Goal: Use online tool/utility: Utilize a website feature to perform a specific function

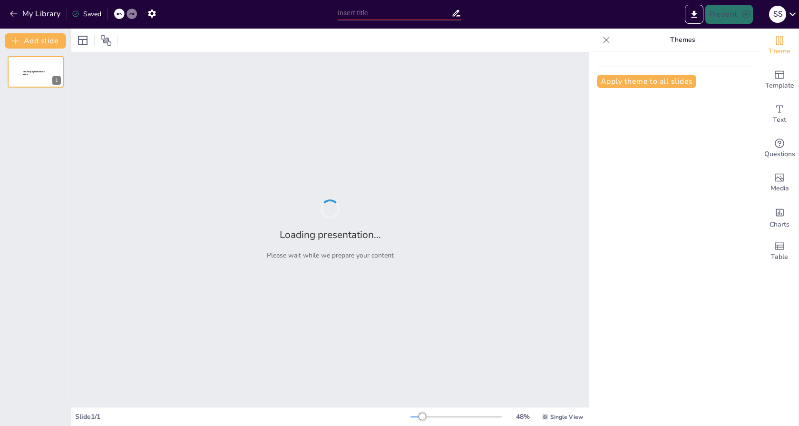
type input "Transformative Digital Strategies: A Showcase of Bilzcrew's Expertise"
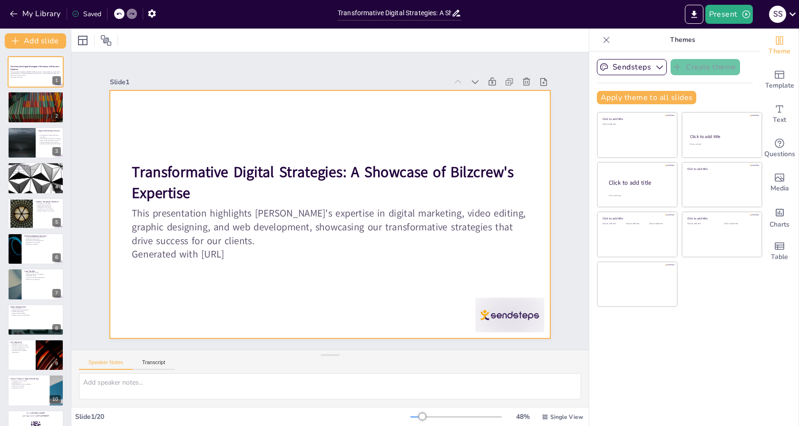
checkbox input "true"
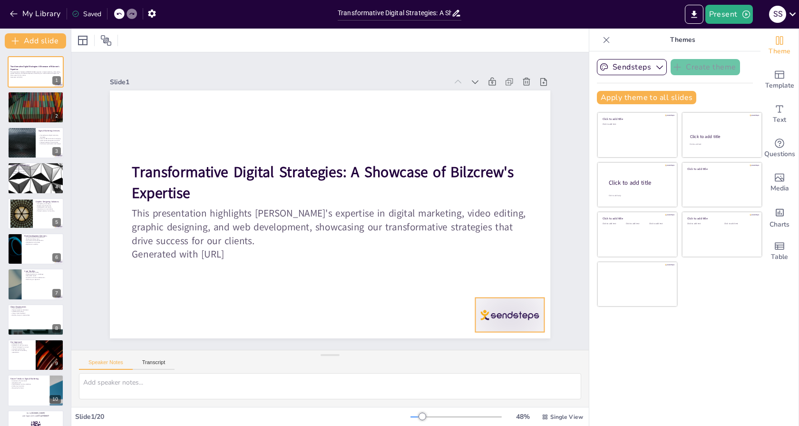
checkbox input "true"
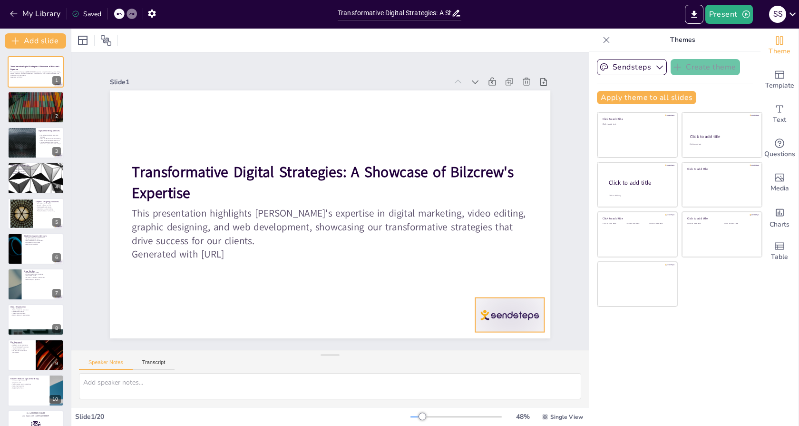
click at [447, 364] on div at bounding box center [409, 398] width 76 height 69
checkbox input "true"
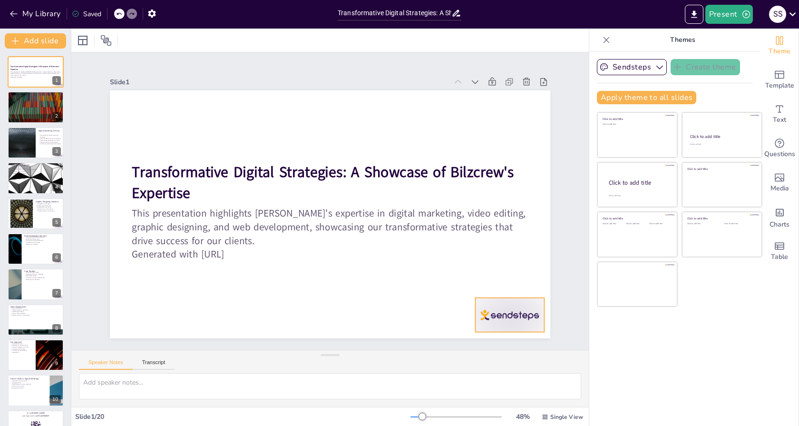
checkbox input "true"
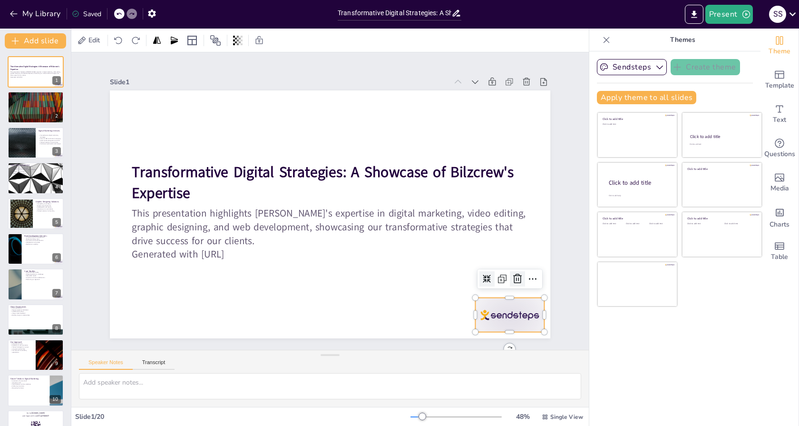
checkbox input "true"
click at [512, 292] on icon at bounding box center [509, 297] width 10 height 10
checkbox input "true"
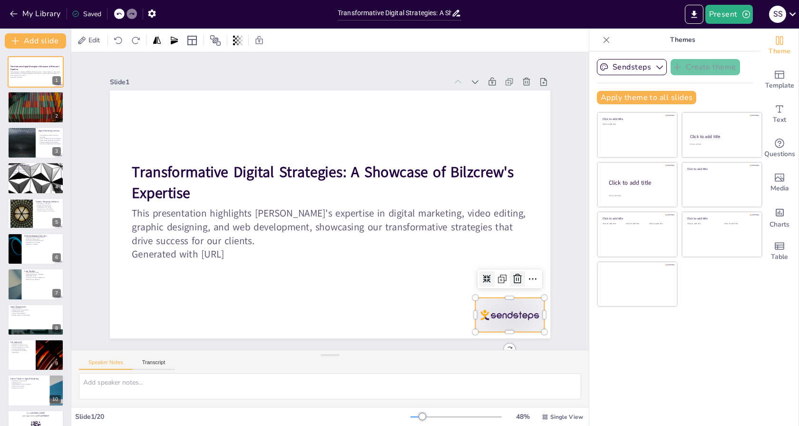
checkbox input "true"
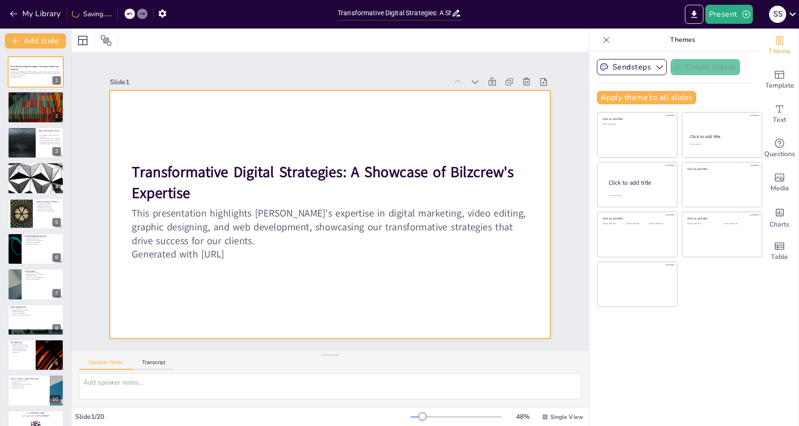
checkbox input "true"
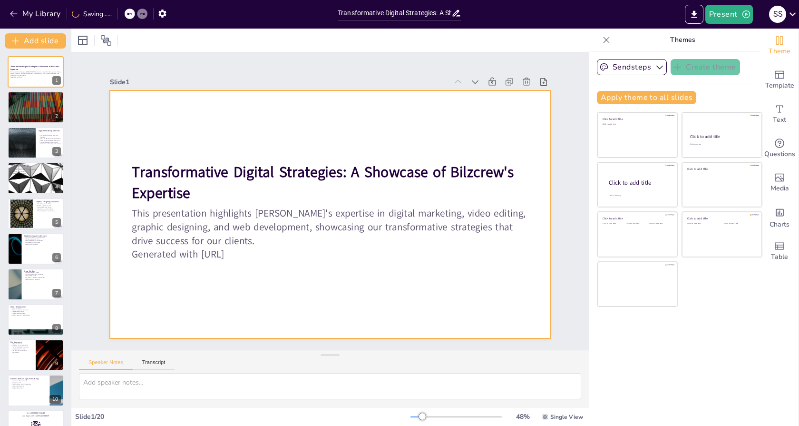
checkbox input "true"
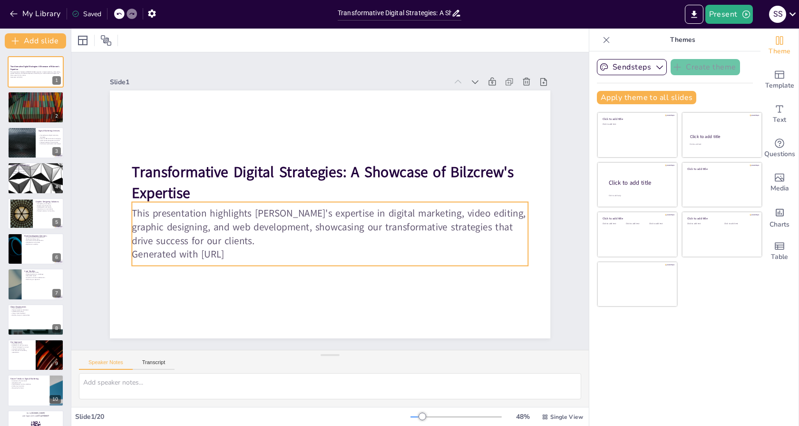
checkbox input "true"
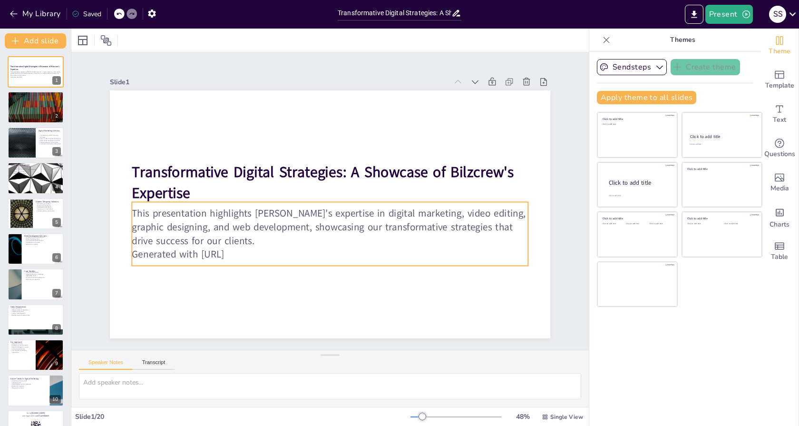
checkbox input "true"
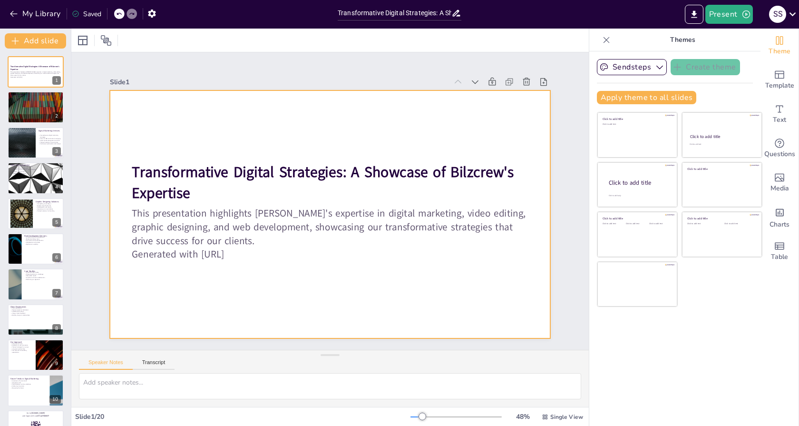
checkbox input "true"
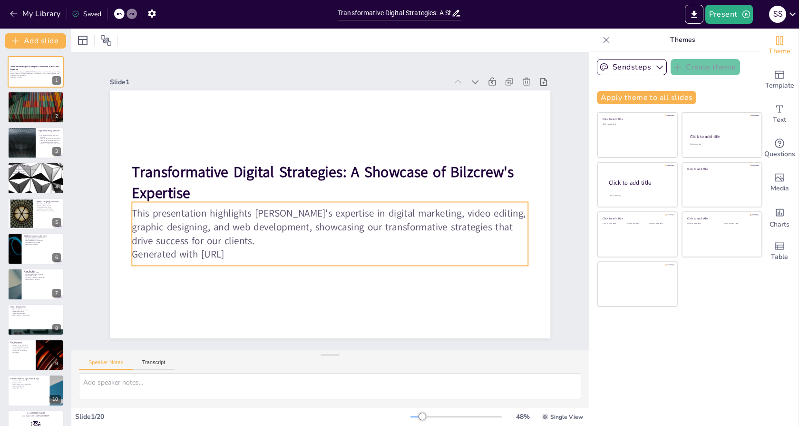
checkbox input "true"
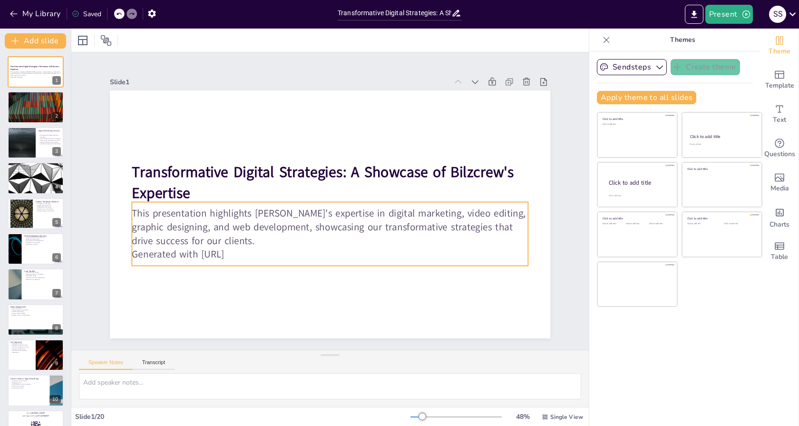
checkbox input "true"
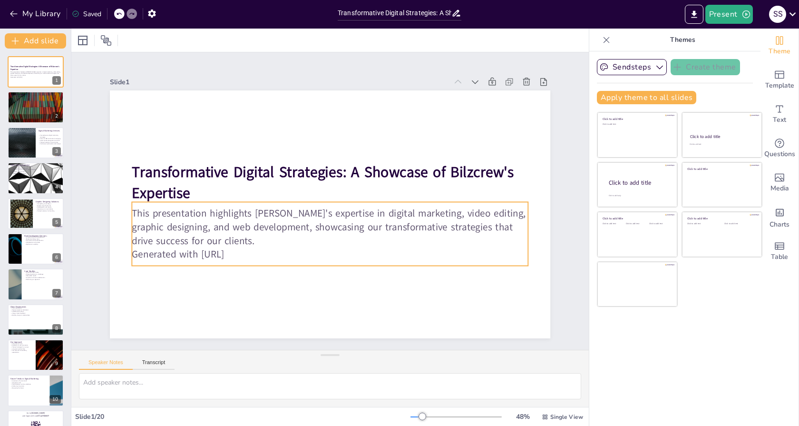
checkbox input "true"
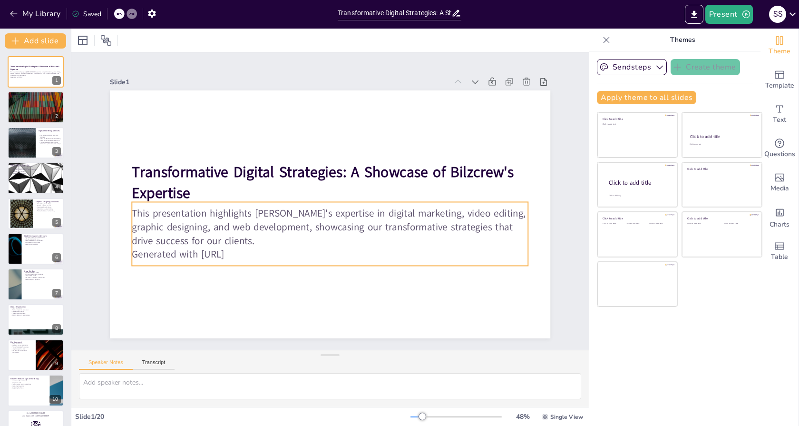
checkbox input "true"
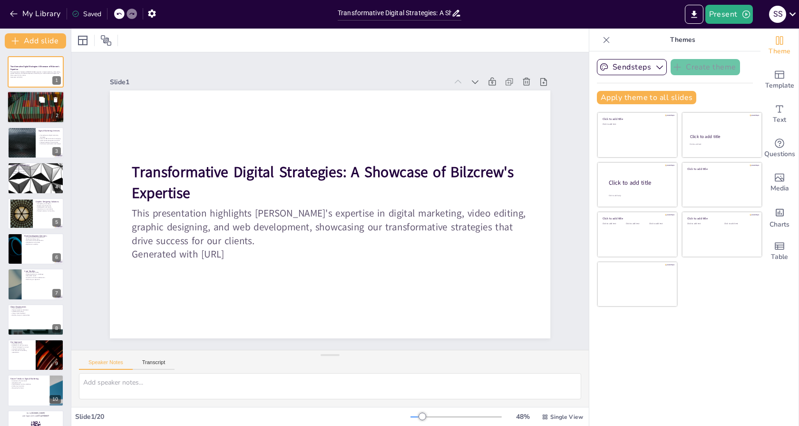
checkbox input "true"
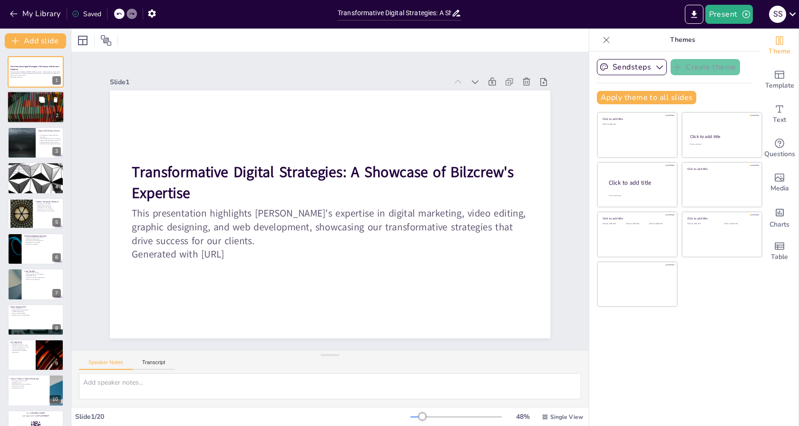
checkbox input "true"
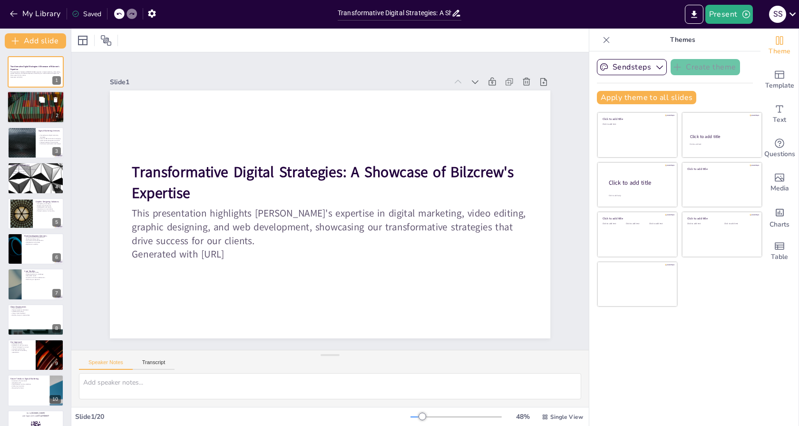
checkbox input "true"
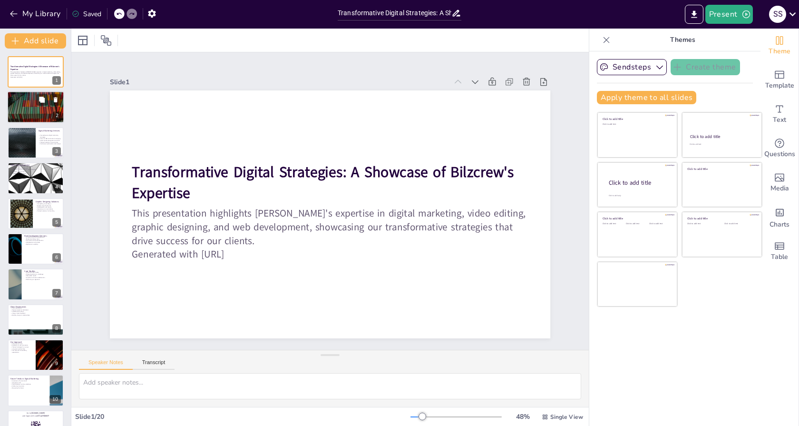
click at [44, 108] on div at bounding box center [35, 107] width 57 height 32
type textarea "Bilzcrew operates as a full-service digital agency, which means we offer a comp…"
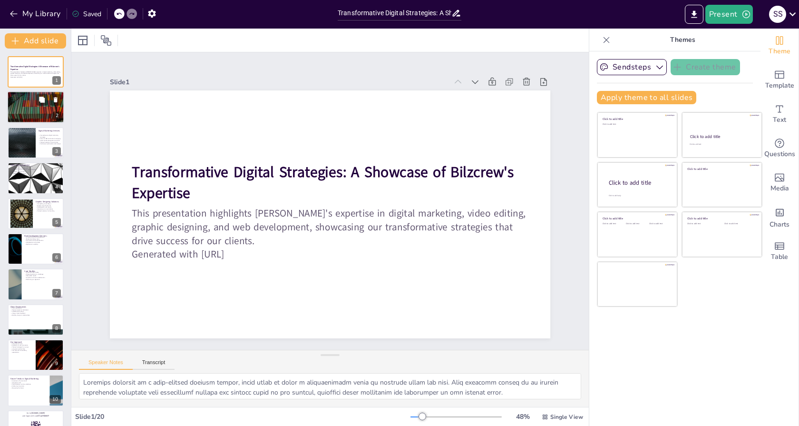
checkbox input "true"
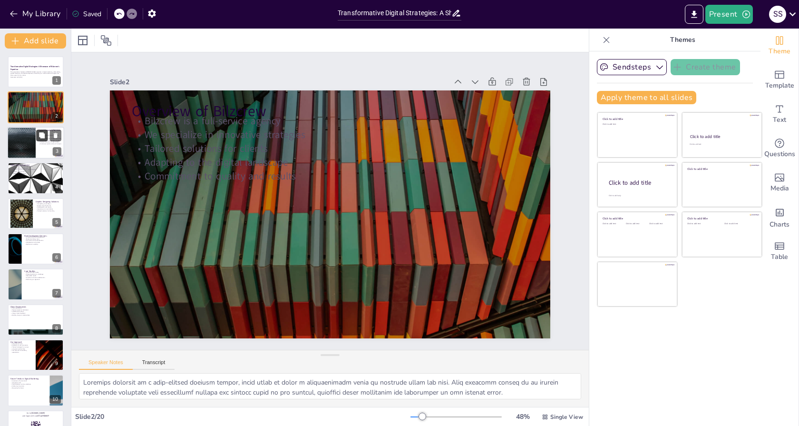
checkbox input "true"
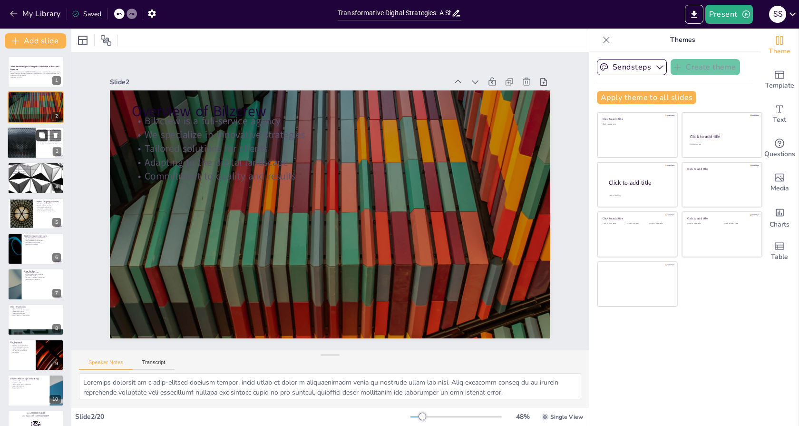
checkbox input "true"
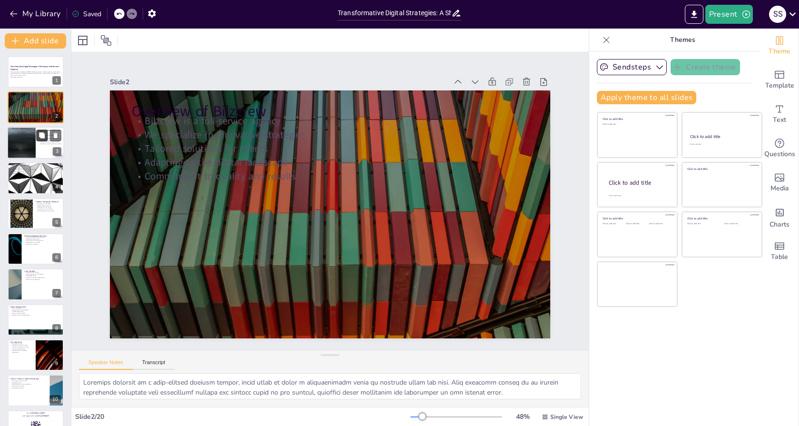
checkbox input "true"
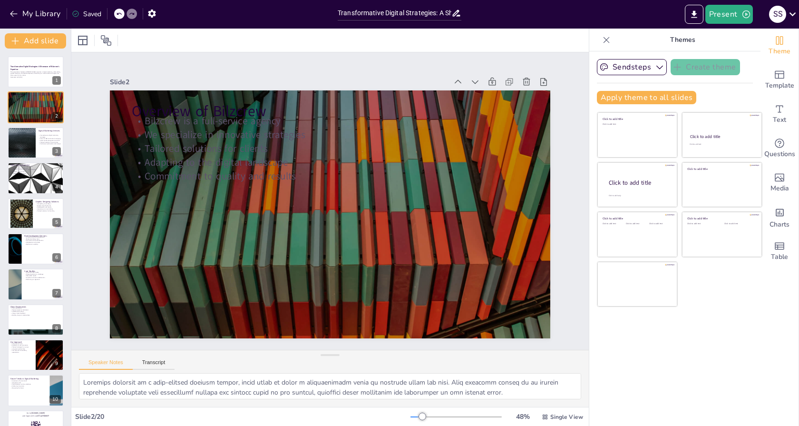
checkbox input "true"
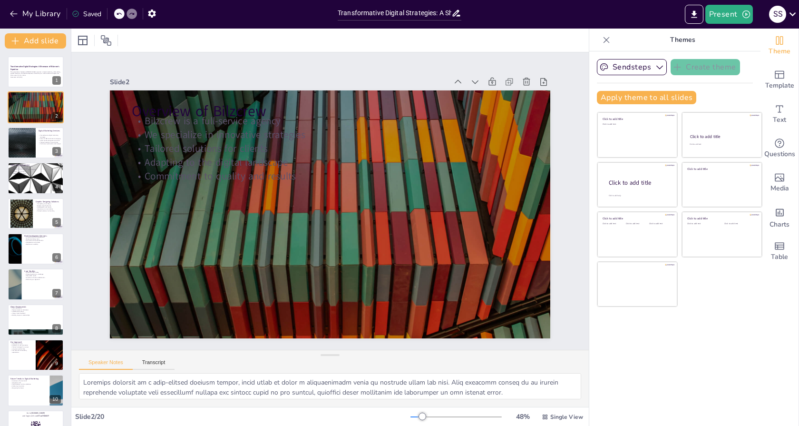
checkbox input "true"
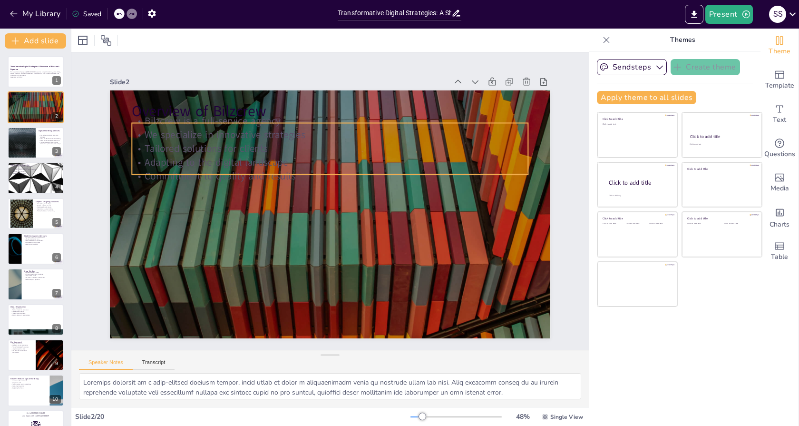
checkbox input "true"
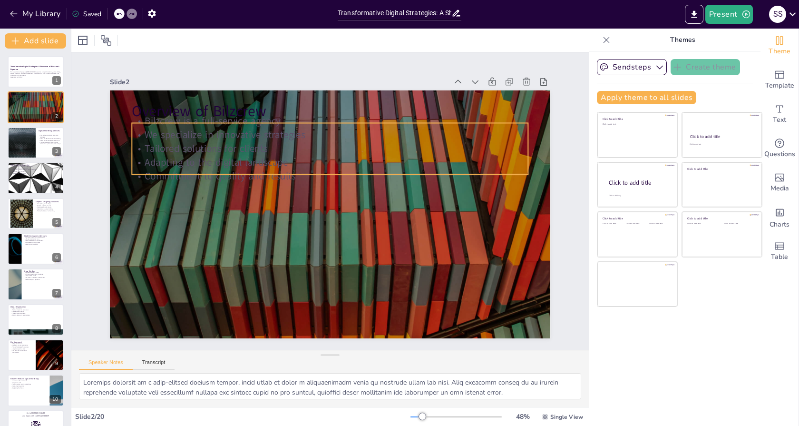
checkbox input "true"
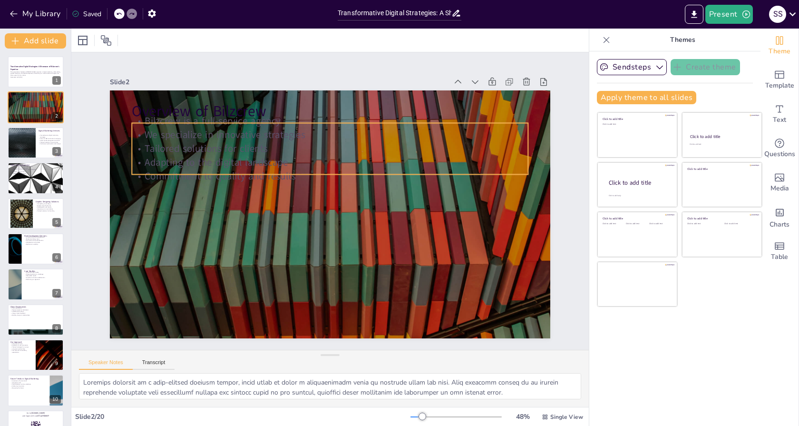
click at [140, 157] on p "Adapting to the digital landscape" at bounding box center [335, 162] width 396 height 55
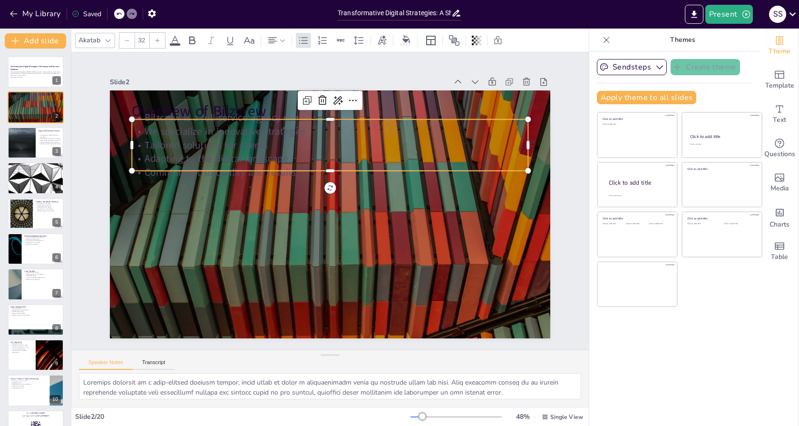
checkbox input "true"
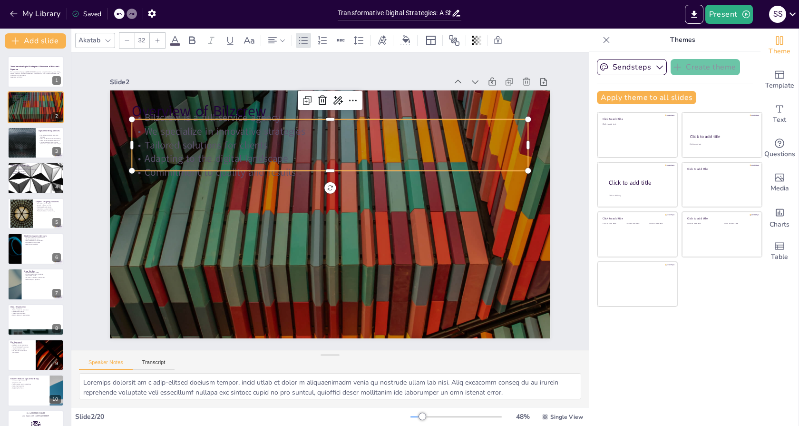
checkbox input "true"
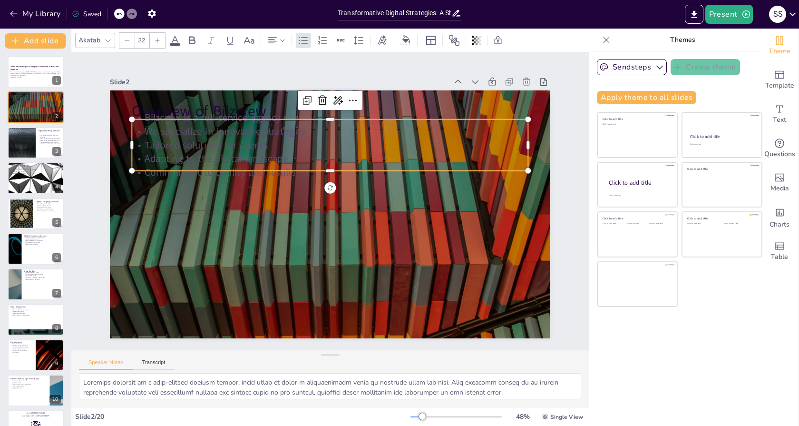
checkbox input "true"
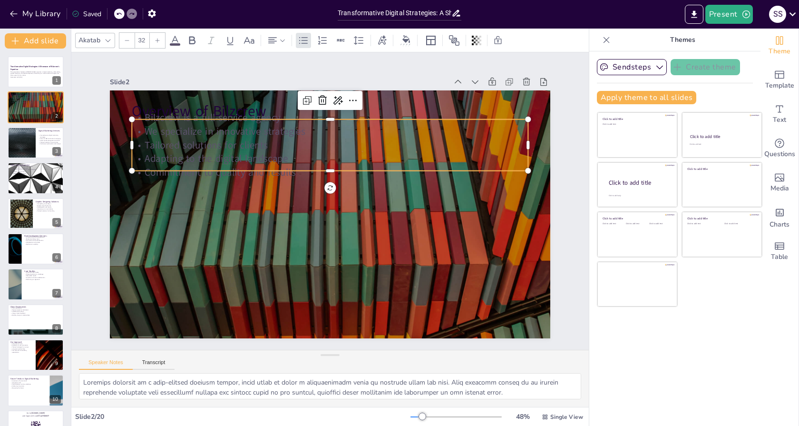
checkbox input "true"
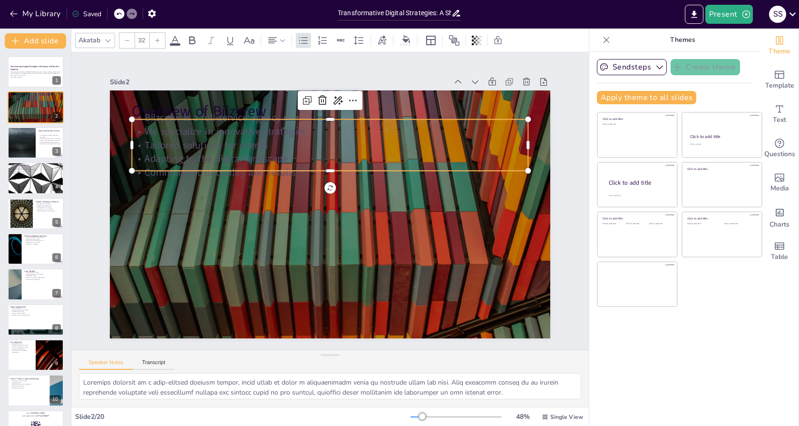
checkbox input "true"
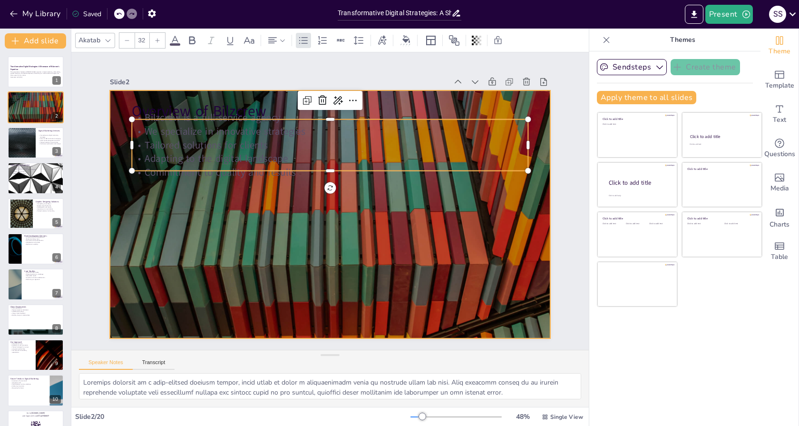
checkbox input "true"
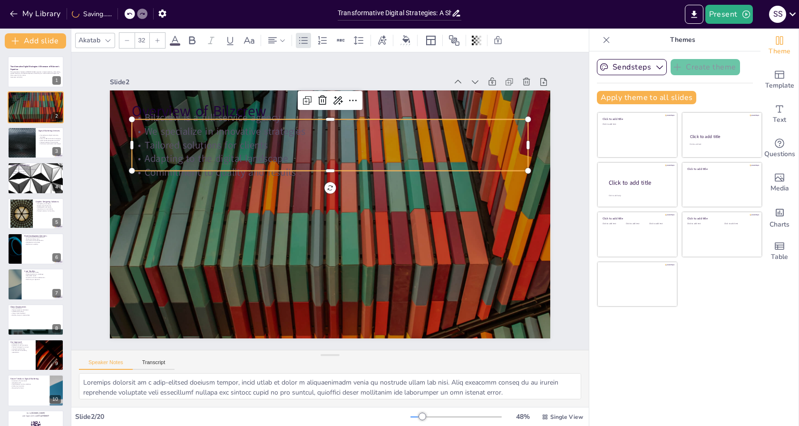
click at [175, 39] on icon at bounding box center [174, 40] width 11 height 11
checkbox input "true"
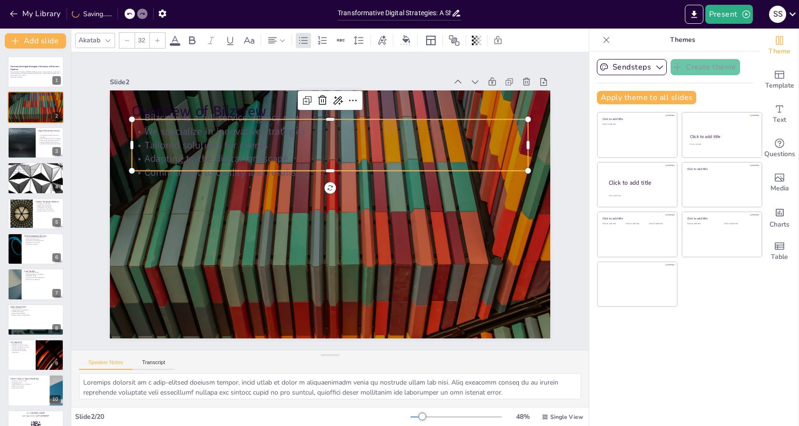
checkbox input "true"
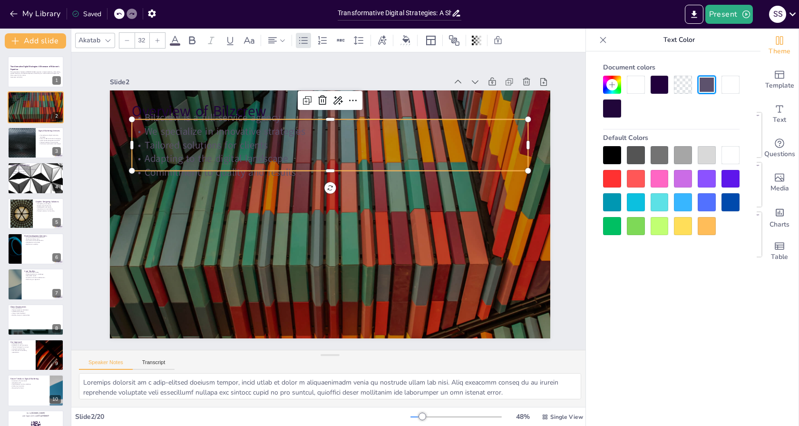
checkbox input "true"
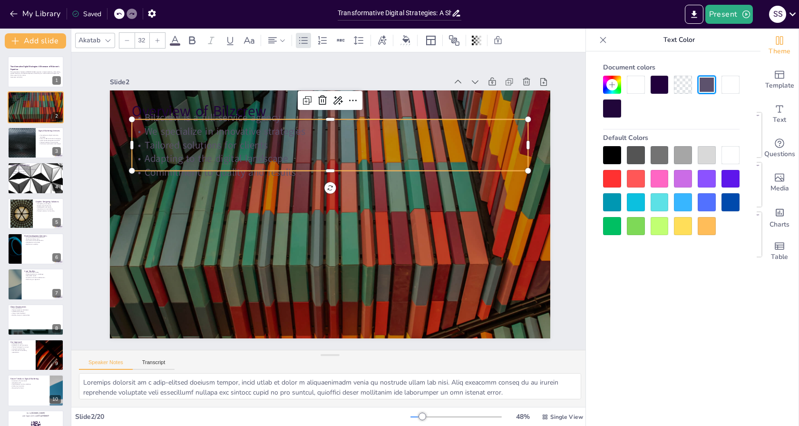
checkbox input "true"
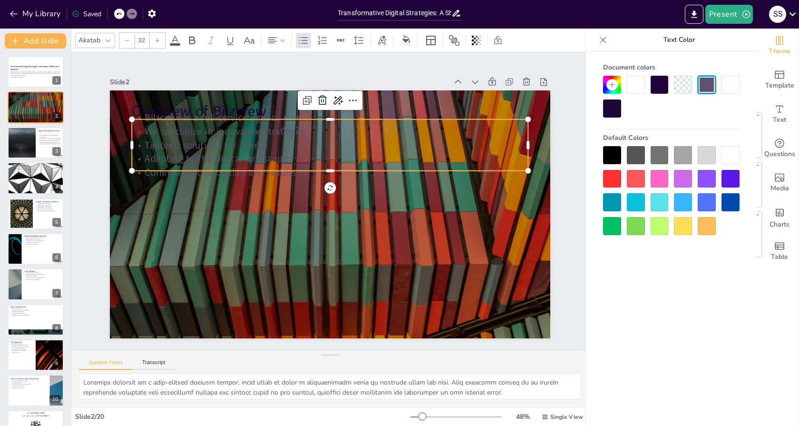
checkbox input "true"
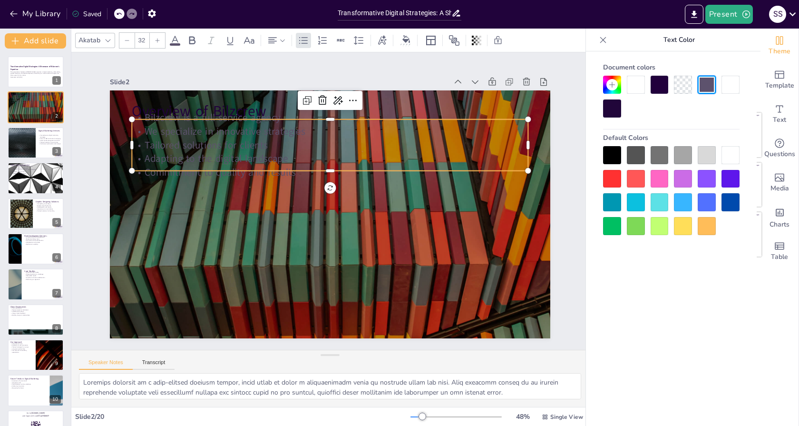
checkbox input "true"
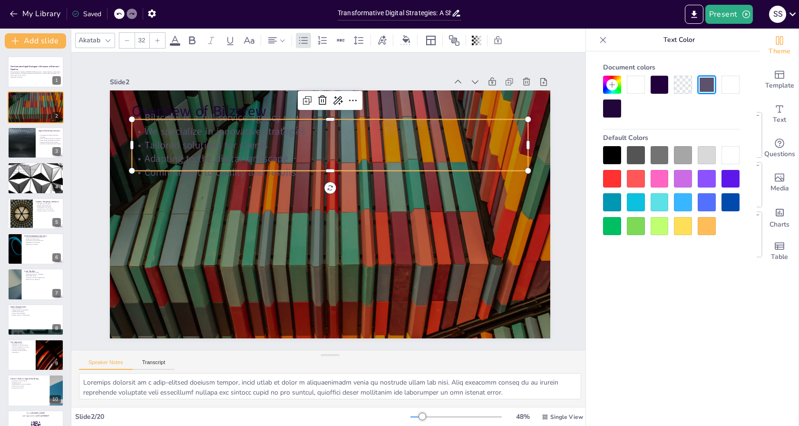
checkbox input "true"
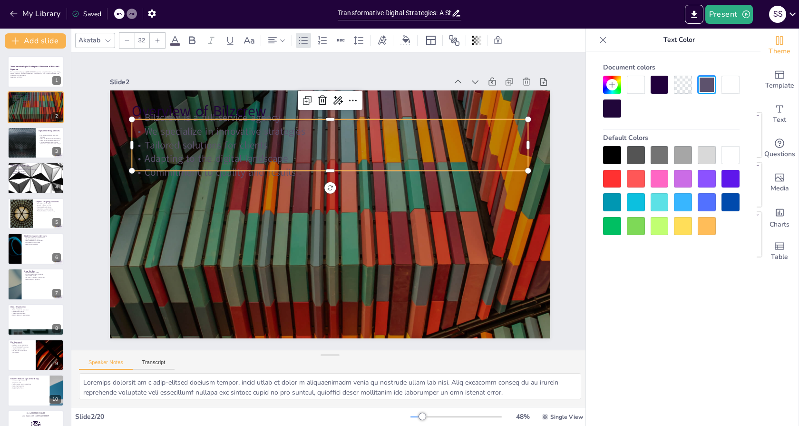
click at [631, 88] on div at bounding box center [636, 85] width 18 height 18
checkbox input "true"
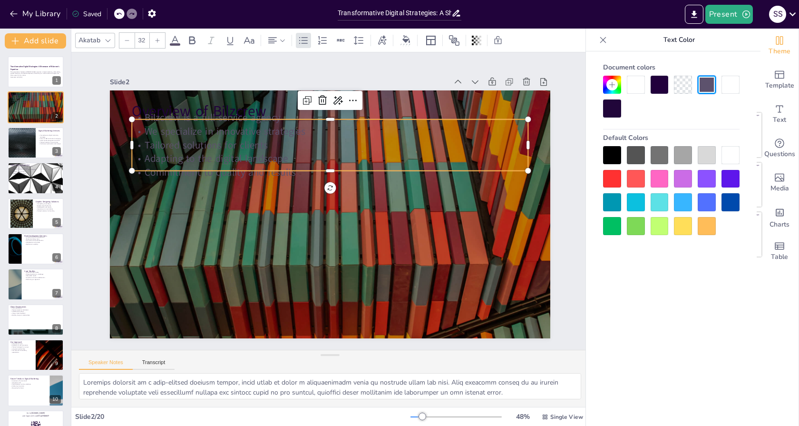
checkbox input "true"
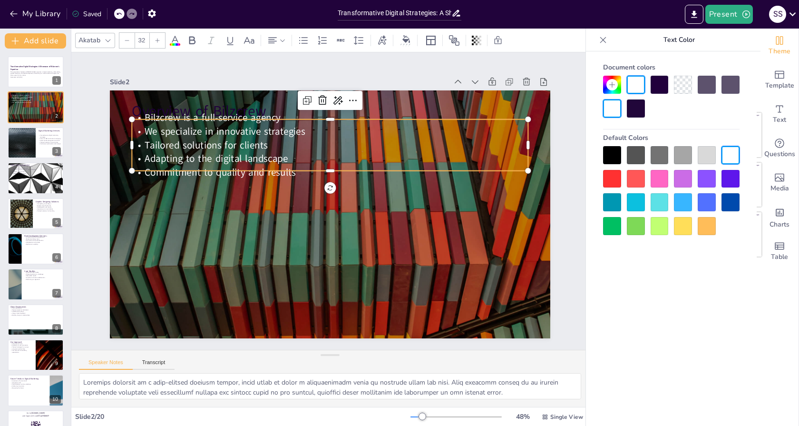
checkbox input "true"
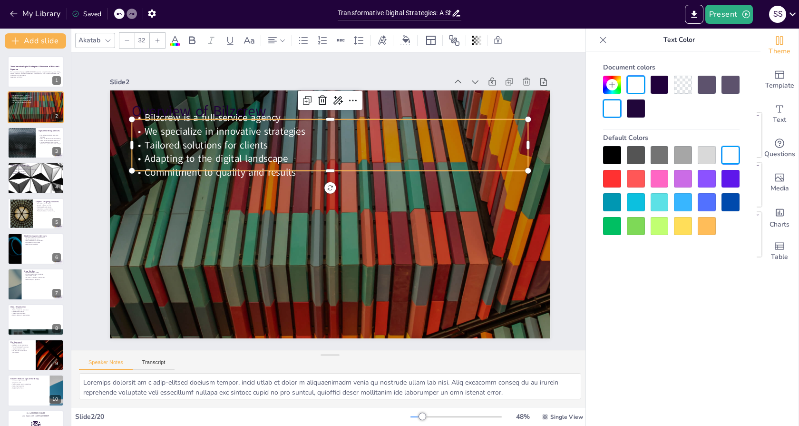
checkbox input "true"
click at [271, 104] on p "Overview of Bilzcrew" at bounding box center [375, 123] width 354 height 216
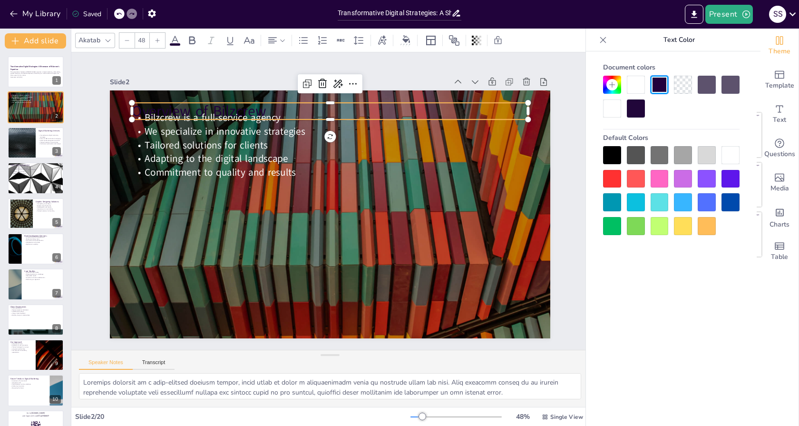
click at [634, 87] on div at bounding box center [636, 85] width 18 height 18
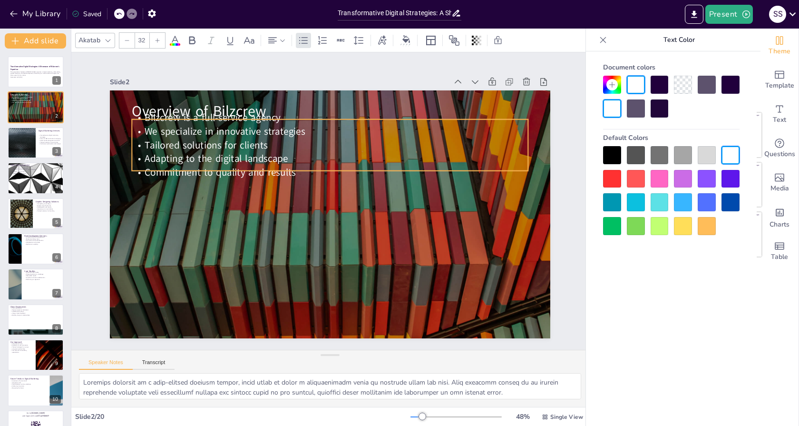
click at [275, 142] on p "Tailored solutions for clients" at bounding box center [348, 148] width 382 height 136
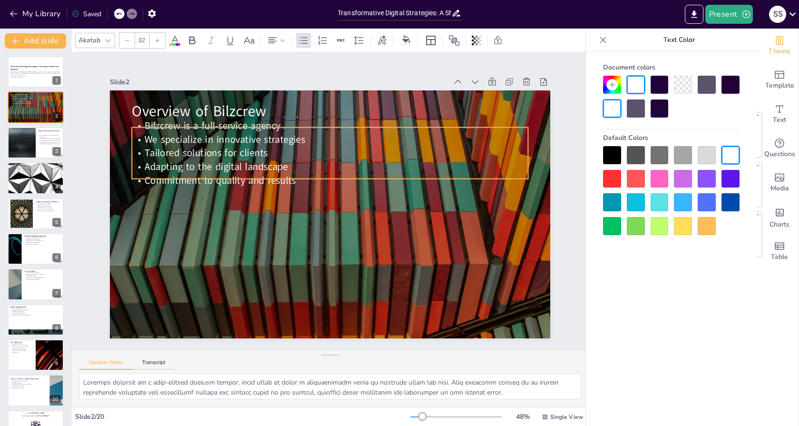
click at [289, 74] on div "Slide 2" at bounding box center [291, 77] width 337 height 44
click at [255, 66] on div "Slide 1 Transformative Digital Strategies: A Showcase of Bilzcrew's Expertise T…" at bounding box center [330, 200] width 511 height 499
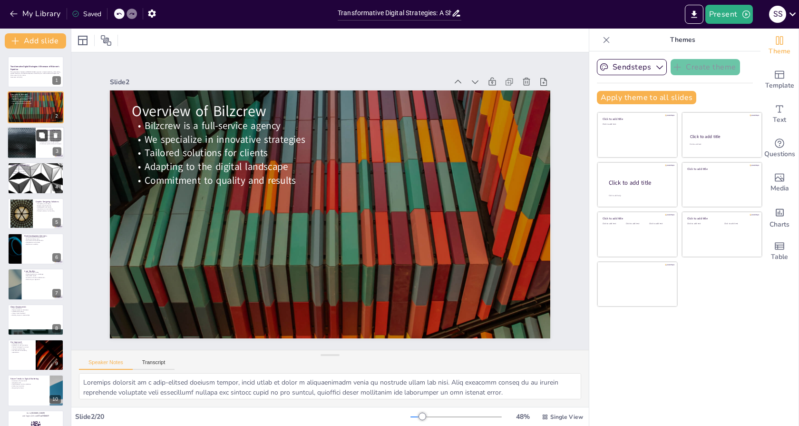
click at [43, 139] on button at bounding box center [41, 134] width 11 height 11
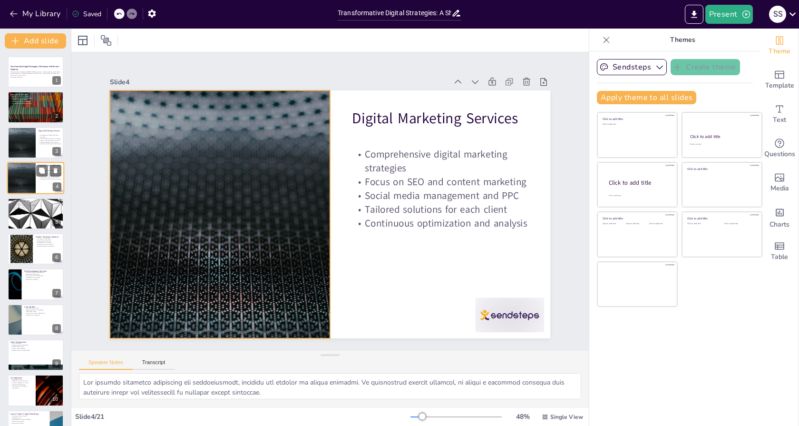
click at [34, 178] on div at bounding box center [21, 178] width 57 height 32
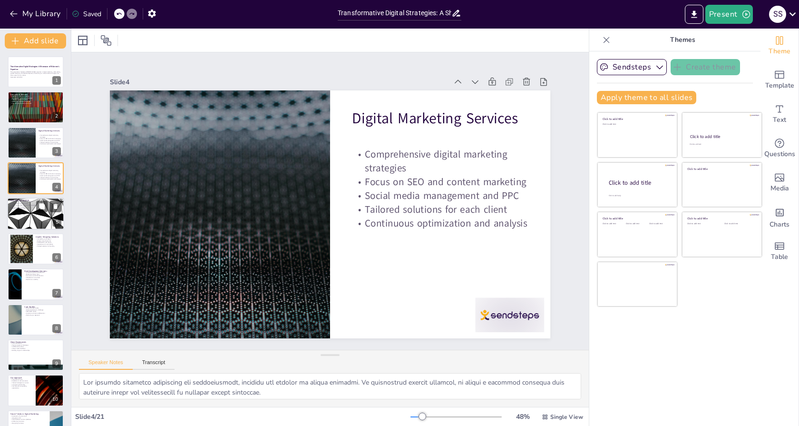
click at [35, 213] on div at bounding box center [35, 213] width 57 height 32
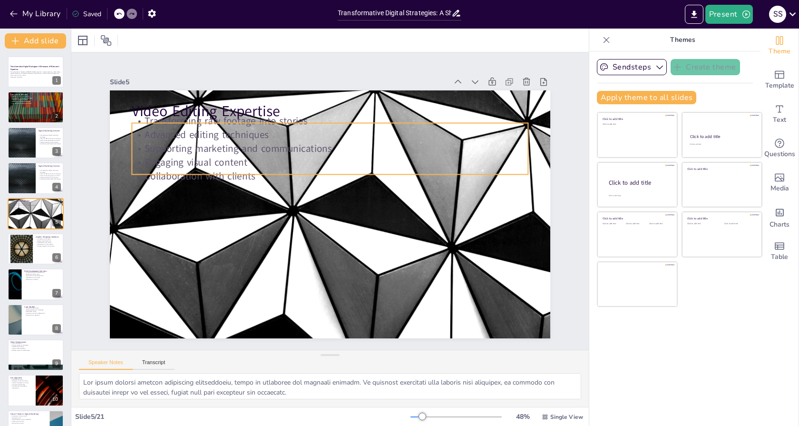
click at [307, 175] on p "Collaboration with clients" at bounding box center [355, 195] width 96 height 391
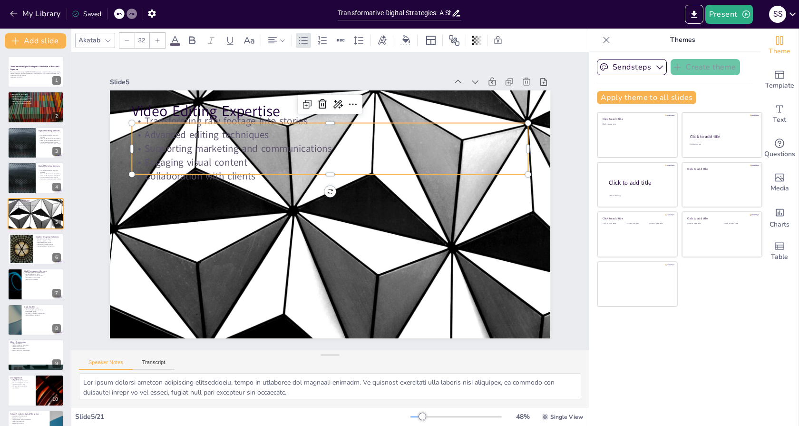
click at [215, 145] on p "Supporting marketing and communications" at bounding box center [341, 150] width 391 height 96
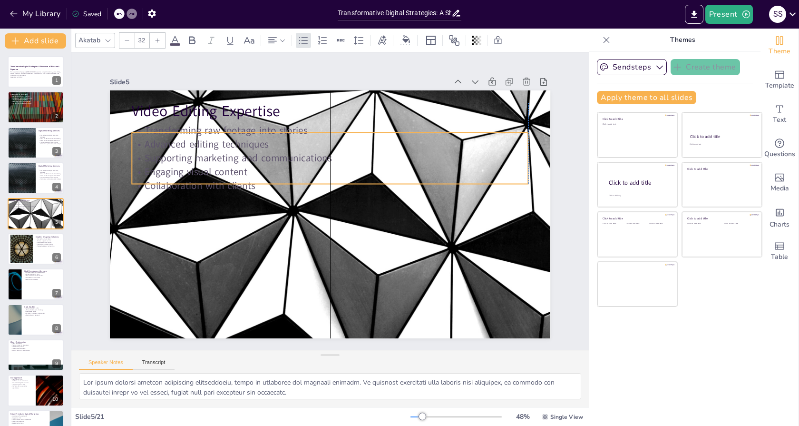
drag, startPoint x: 201, startPoint y: 150, endPoint x: 201, endPoint y: 160, distance: 9.5
click at [201, 160] on p "Supporting marketing and communications" at bounding box center [335, 158] width 396 height 55
click at [177, 43] on span at bounding box center [175, 44] width 10 height 2
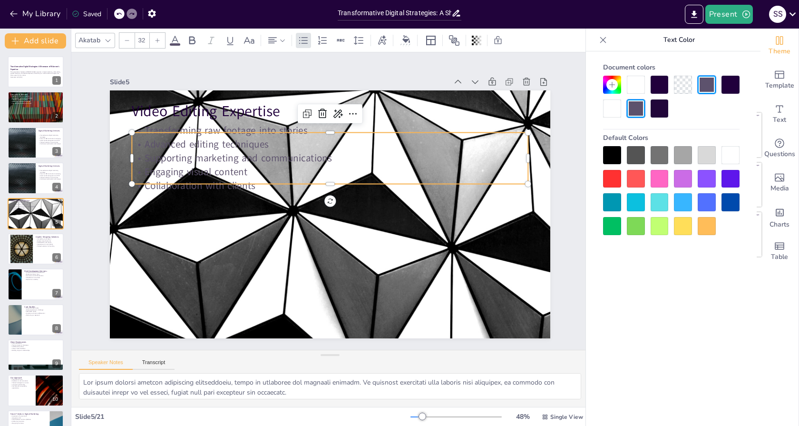
click at [639, 84] on div at bounding box center [636, 85] width 18 height 18
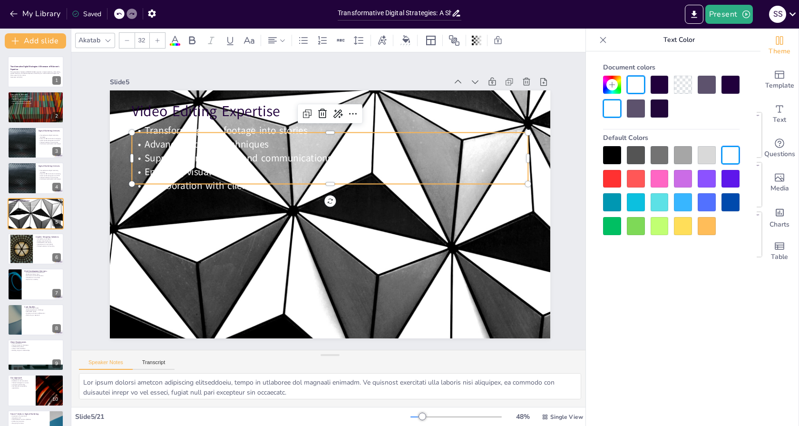
click at [639, 158] on div at bounding box center [636, 155] width 18 height 18
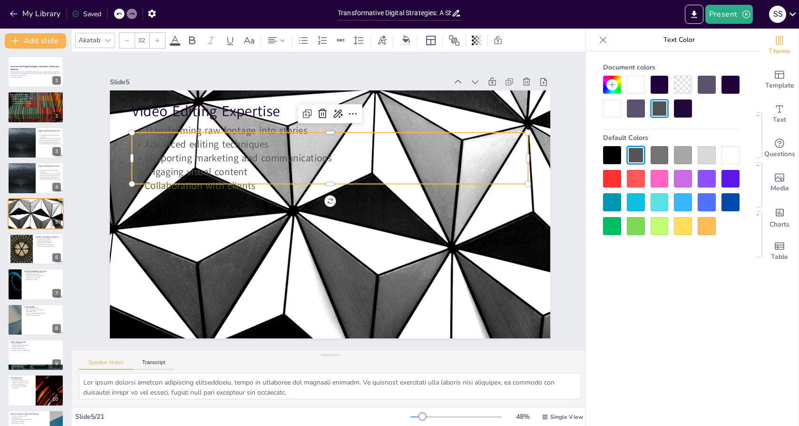
click at [611, 157] on div at bounding box center [612, 155] width 18 height 18
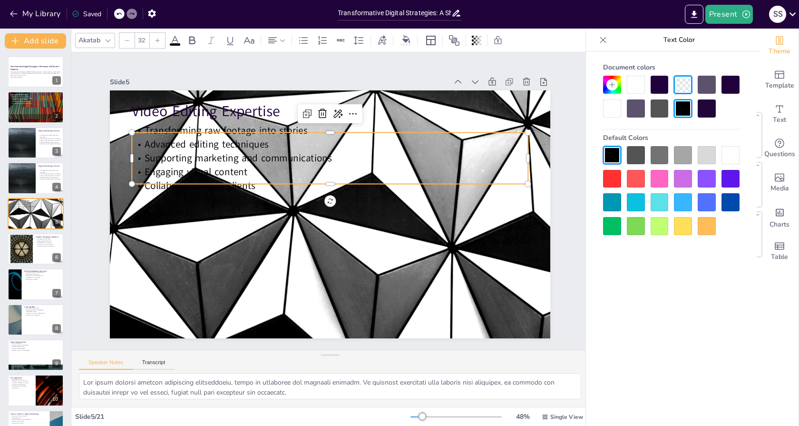
click at [415, 64] on div "Slide 1 Transformative Digital Strategies: A Showcase of Bilzcrew's Expertise T…" at bounding box center [330, 201] width 441 height 275
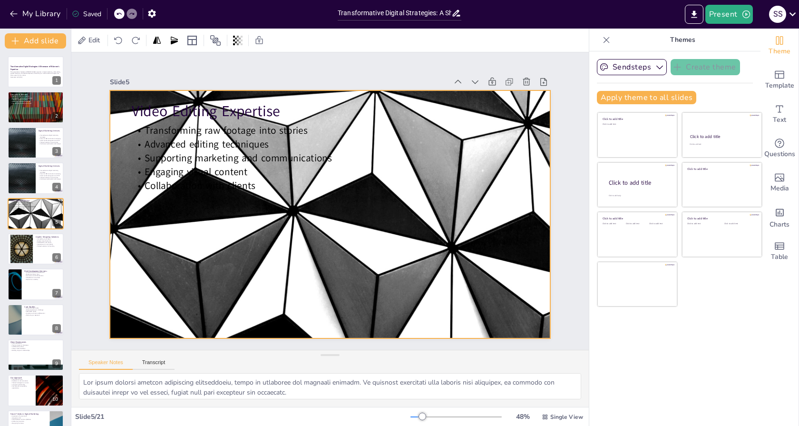
click at [323, 224] on div at bounding box center [329, 214] width 464 height 293
click at [775, 85] on span "Template" at bounding box center [780, 85] width 29 height 10
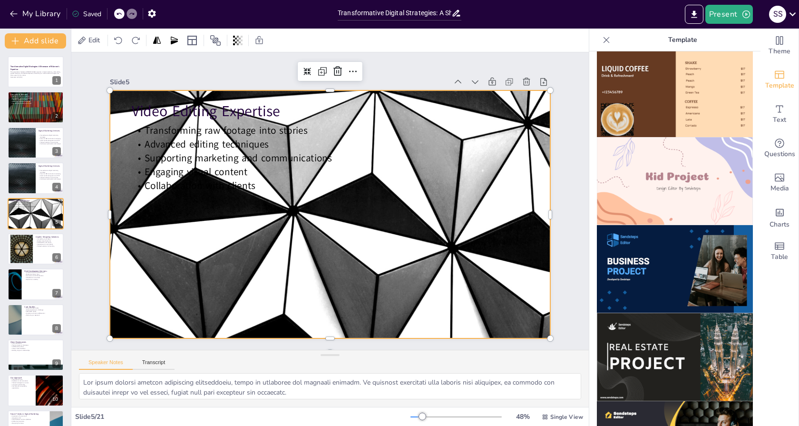
scroll to position [624, 0]
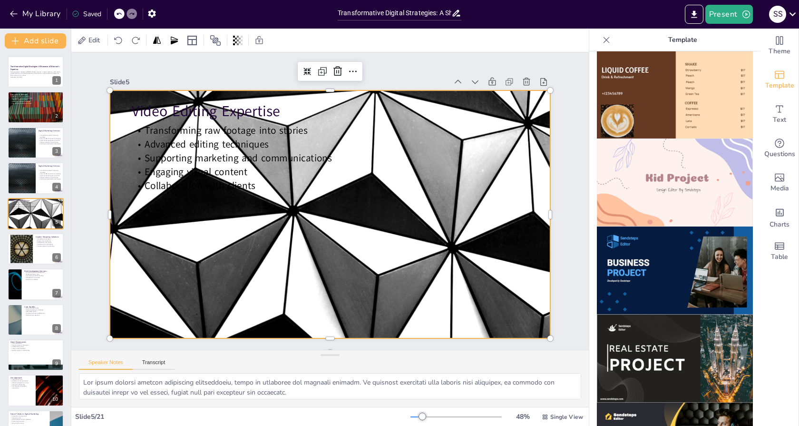
click at [671, 266] on img at bounding box center [675, 270] width 156 height 88
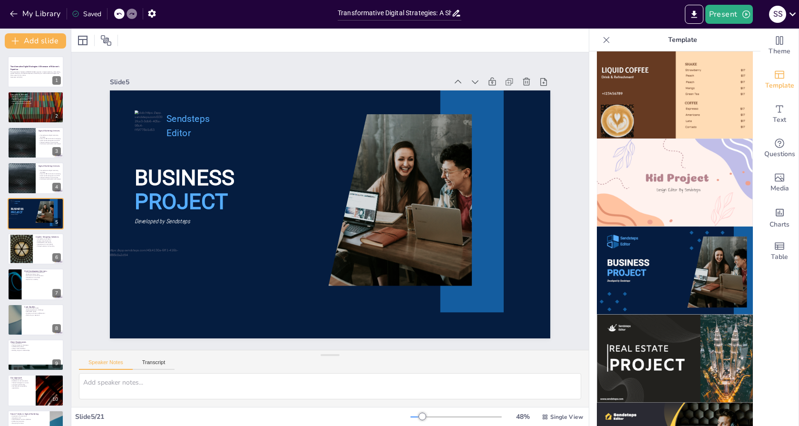
click at [118, 15] on icon at bounding box center [119, 14] width 6 height 6
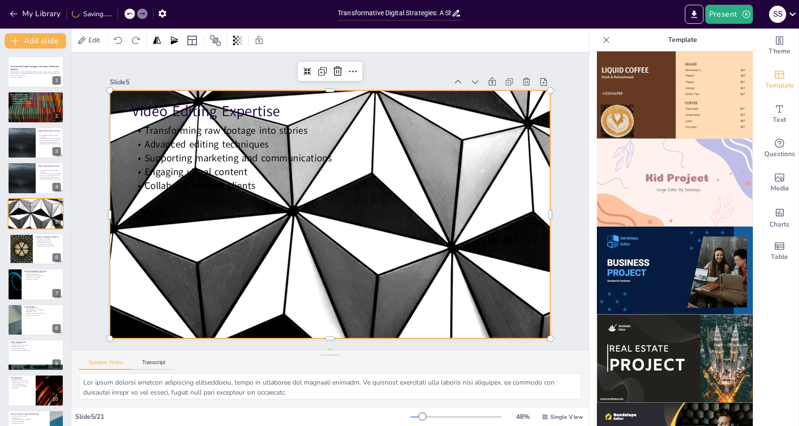
click at [347, 233] on div at bounding box center [330, 214] width 441 height 248
click at [237, 43] on icon at bounding box center [238, 41] width 2 height 10
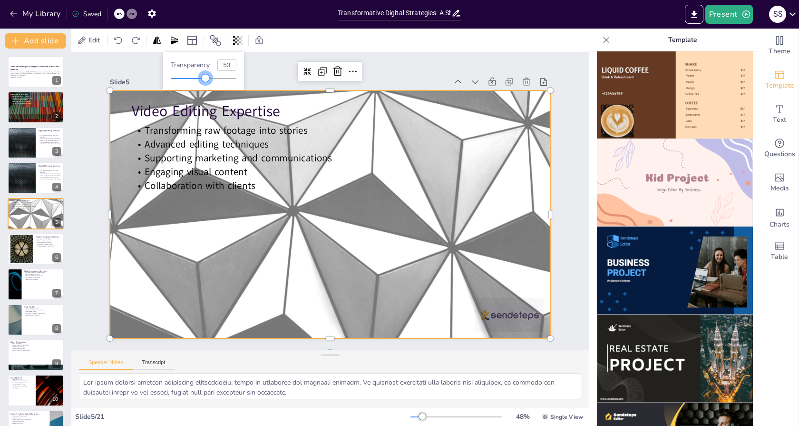
click at [206, 76] on div at bounding box center [204, 79] width 66 height 8
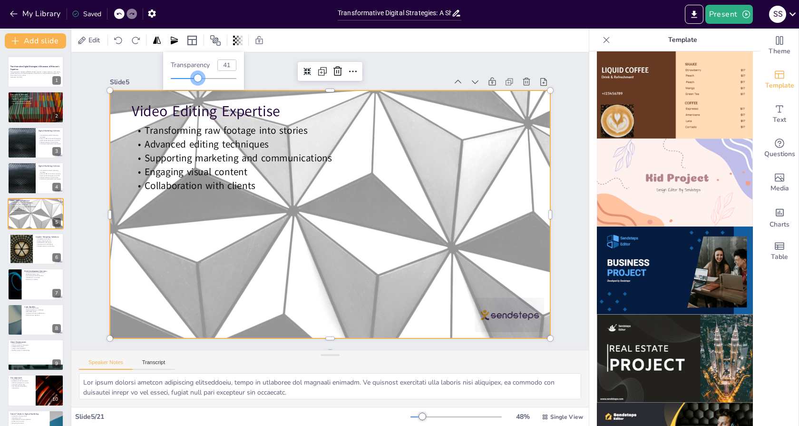
click at [198, 77] on div at bounding box center [204, 79] width 66 height 8
click at [197, 76] on div at bounding box center [198, 78] width 8 height 8
click at [140, 72] on div "Slide 5" at bounding box center [343, 82] width 440 height 59
click at [488, 310] on div at bounding box center [329, 214] width 464 height 293
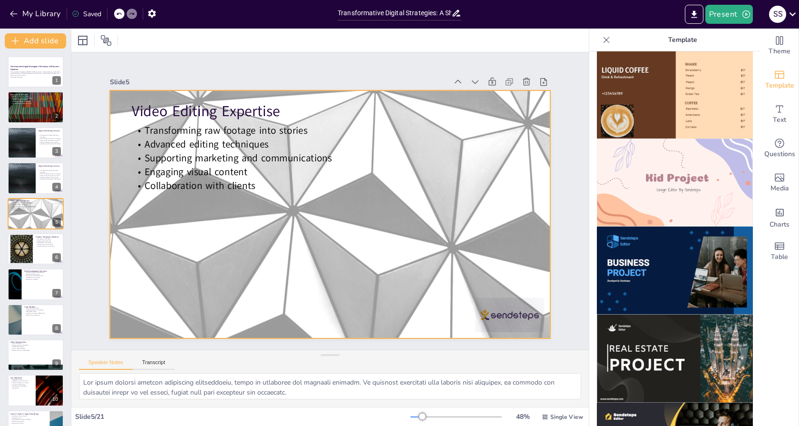
click at [509, 318] on div at bounding box center [321, 210] width 493 height 479
click at [507, 315] on div at bounding box center [329, 214] width 464 height 293
click at [507, 316] on div at bounding box center [329, 214] width 464 height 293
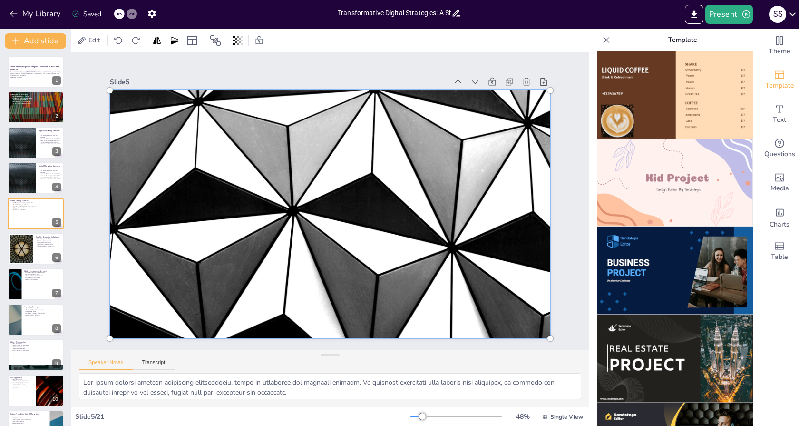
click at [507, 316] on div at bounding box center [328, 214] width 477 height 305
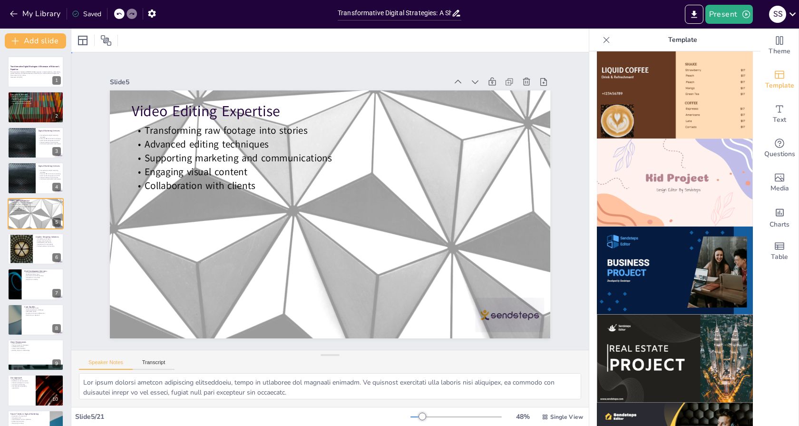
click at [555, 265] on div "Slide 1 Transformative Digital Strategies: A Showcase of Bilzcrew's Expertise T…" at bounding box center [330, 201] width 485 height 565
click at [34, 257] on div at bounding box center [35, 249] width 57 height 32
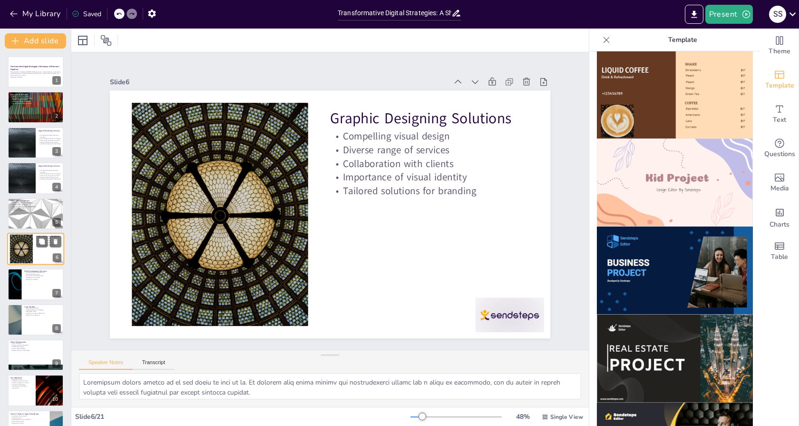
scroll to position [11, 0]
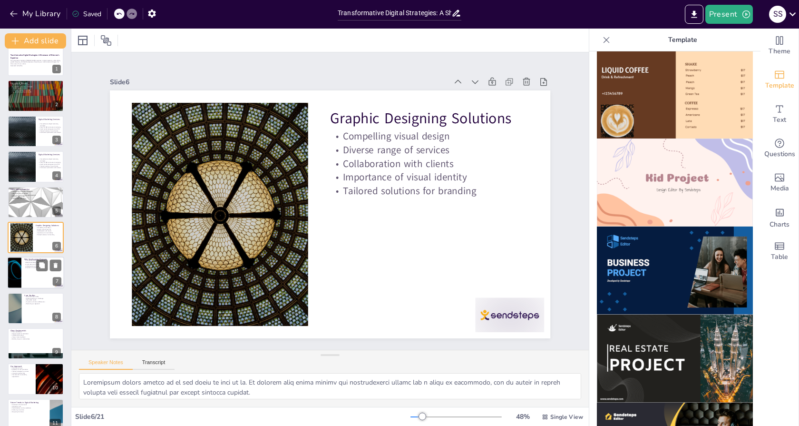
click at [37, 276] on div at bounding box center [35, 273] width 57 height 32
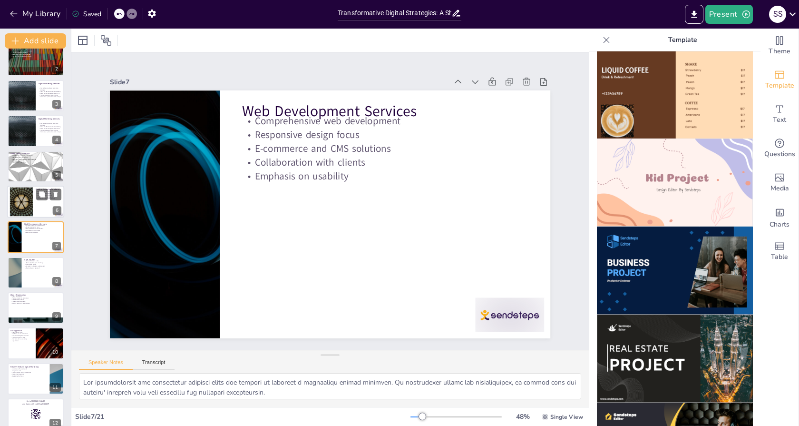
click at [39, 213] on div at bounding box center [35, 202] width 57 height 32
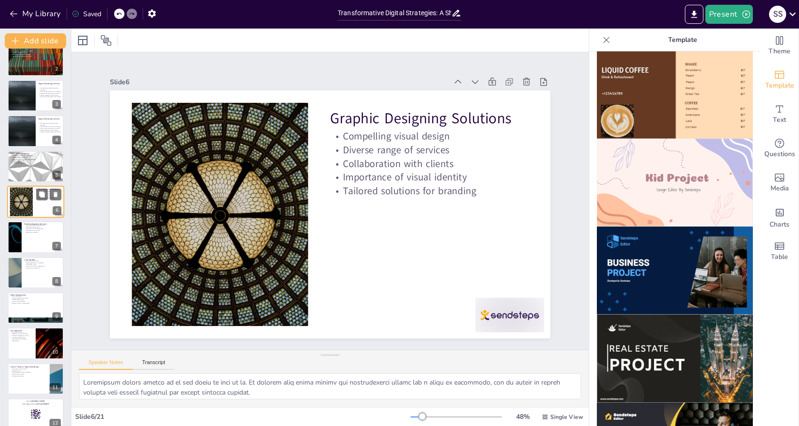
scroll to position [11, 0]
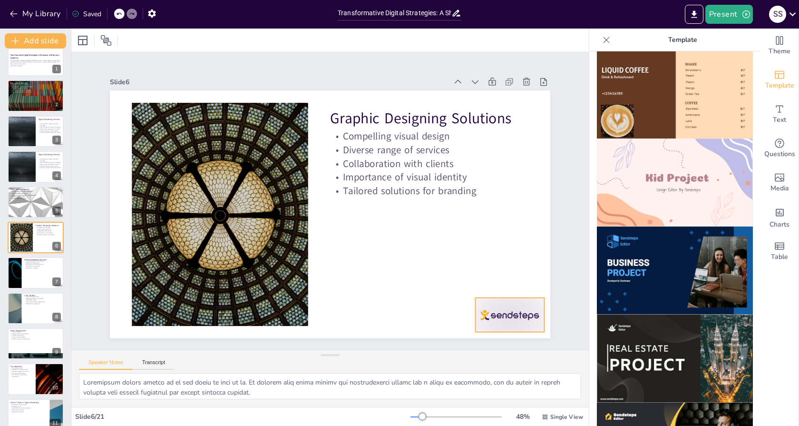
click at [447, 364] on div at bounding box center [409, 398] width 76 height 69
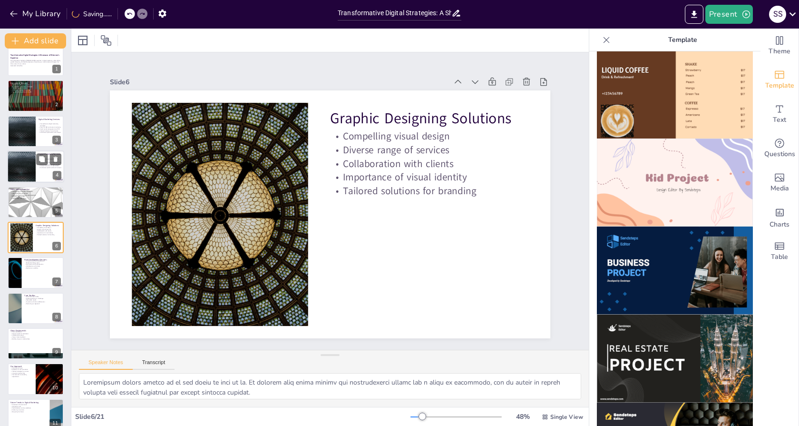
click at [14, 171] on div at bounding box center [21, 166] width 57 height 32
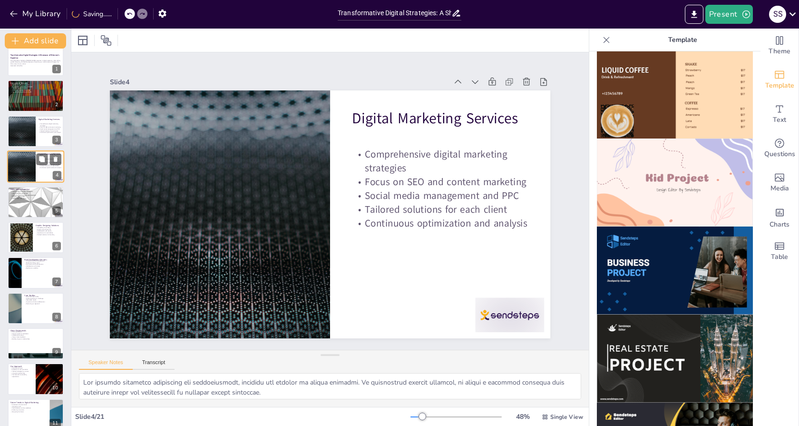
scroll to position [0, 0]
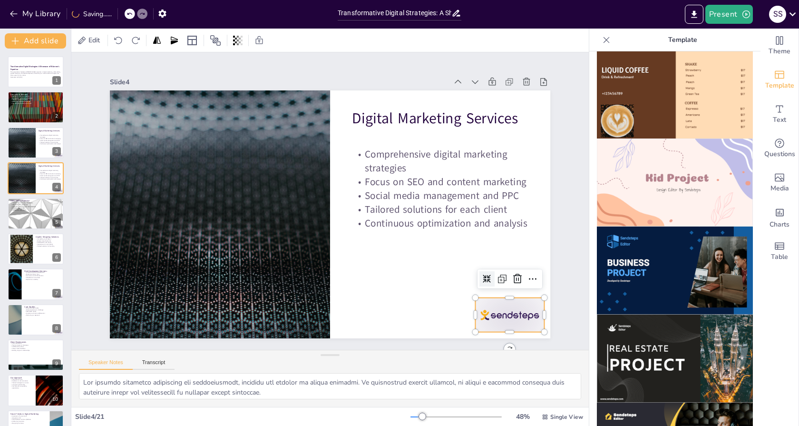
click at [493, 326] on div at bounding box center [482, 350] width 75 height 48
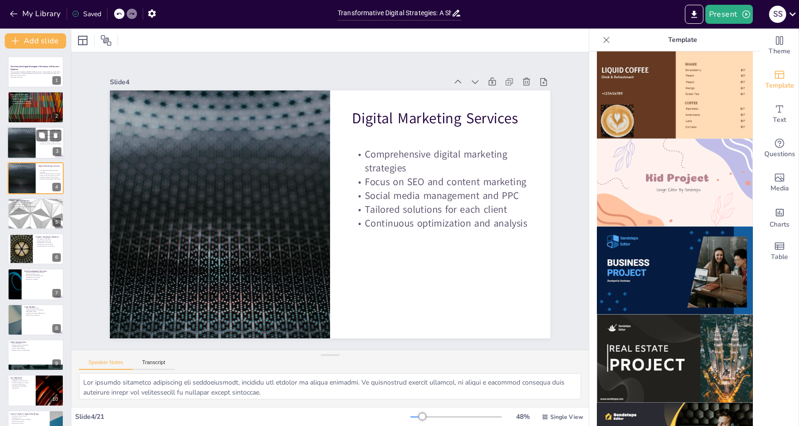
click at [28, 144] on div at bounding box center [21, 143] width 57 height 32
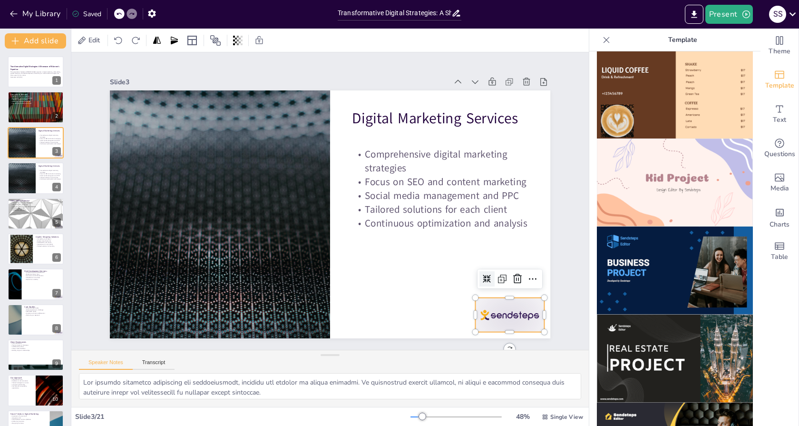
click at [485, 326] on div at bounding box center [482, 350] width 75 height 48
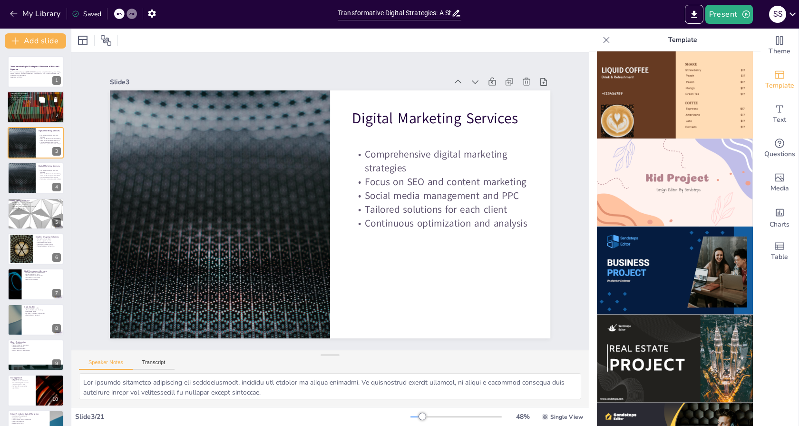
click at [25, 106] on div at bounding box center [35, 107] width 57 height 32
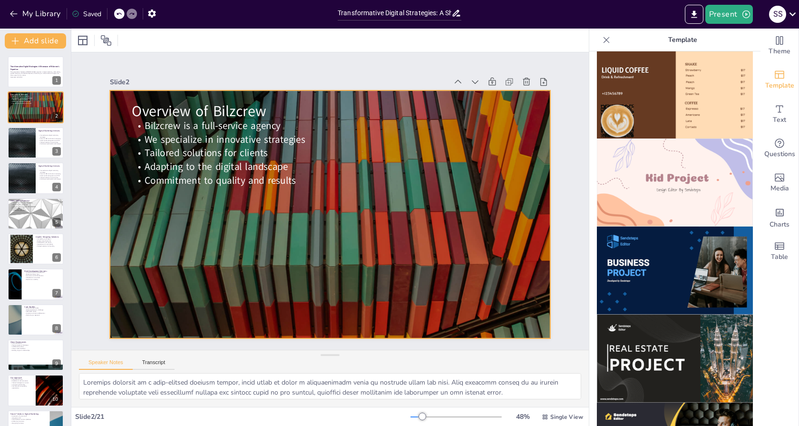
click at [486, 327] on div at bounding box center [327, 214] width 482 height 334
click at [237, 39] on icon at bounding box center [238, 41] width 2 height 10
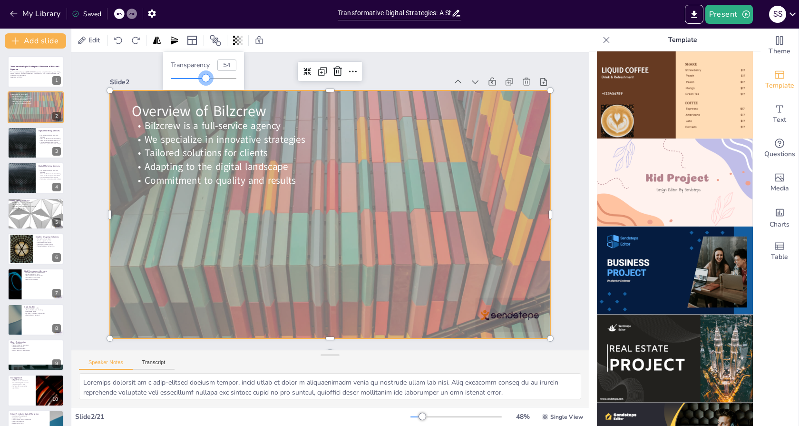
click at [207, 76] on div at bounding box center [204, 79] width 66 height 8
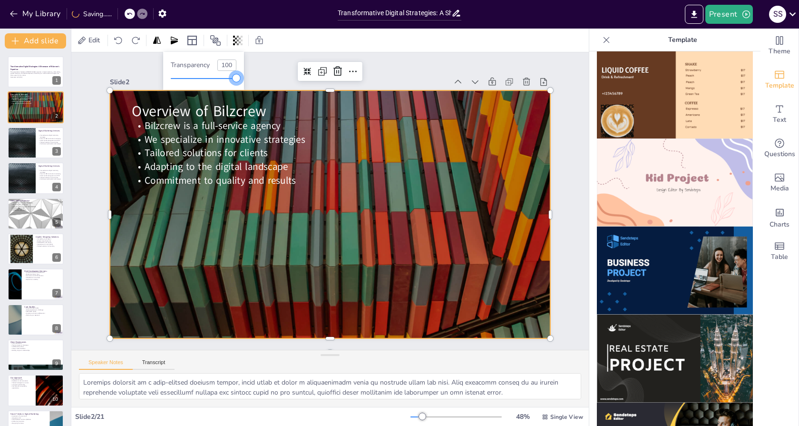
drag, startPoint x: 207, startPoint y: 76, endPoint x: 280, endPoint y: 87, distance: 74.1
click at [280, 87] on body "My Library Saving...... Transformative Digital Strategies: A Showcase of Bilzcr…" at bounding box center [399, 213] width 799 height 426
click at [24, 220] on div at bounding box center [35, 213] width 57 height 32
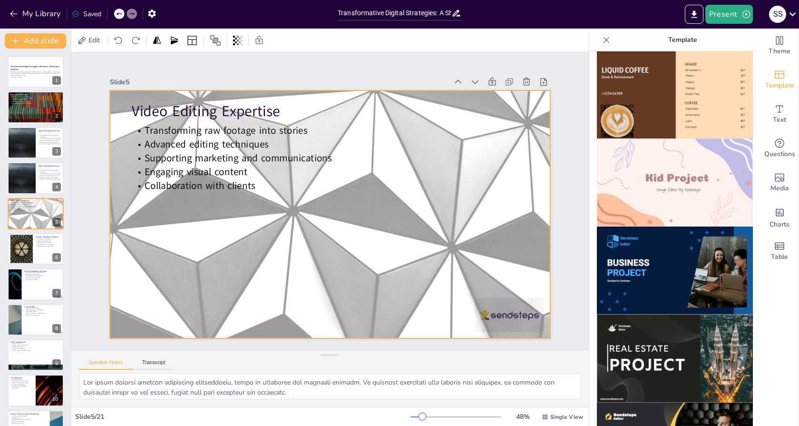
click at [432, 292] on div at bounding box center [329, 214] width 464 height 293
click at [230, 279] on icon at bounding box center [226, 282] width 7 height 6
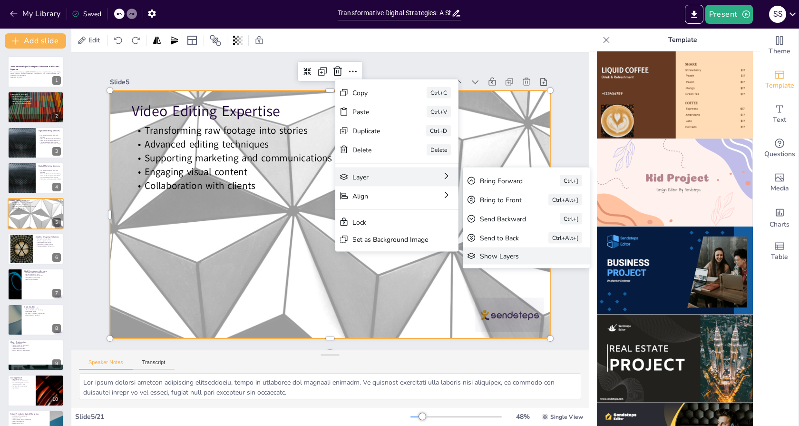
click at [551, 304] on div "Show Layers" at bounding box center [590, 308] width 79 height 9
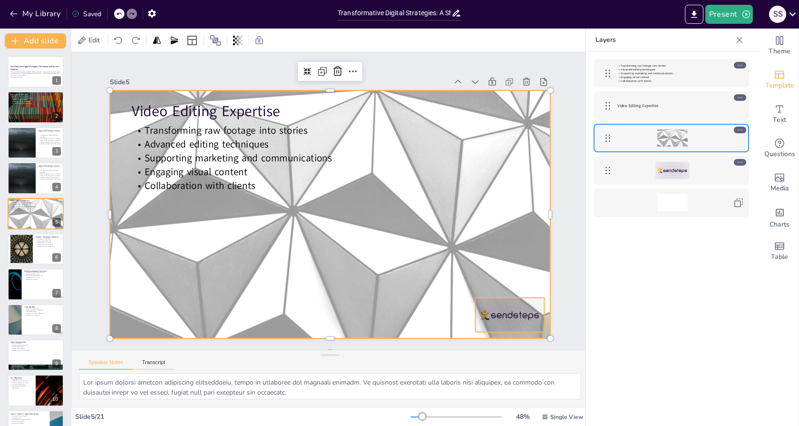
click at [666, 174] on div at bounding box center [673, 170] width 34 height 17
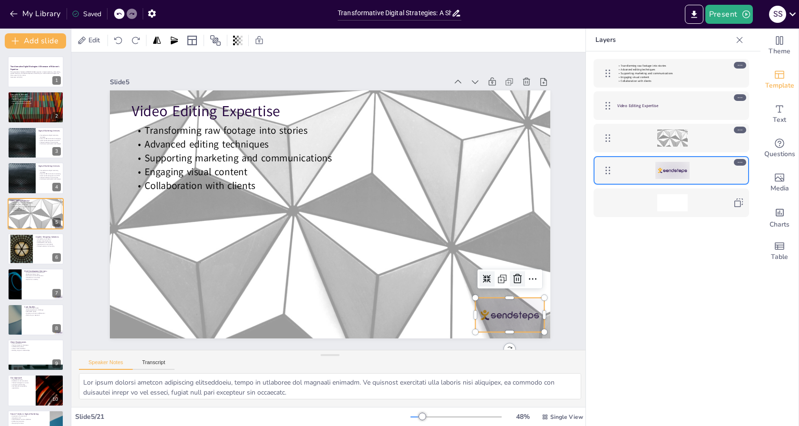
click at [512, 275] on icon at bounding box center [517, 278] width 11 height 11
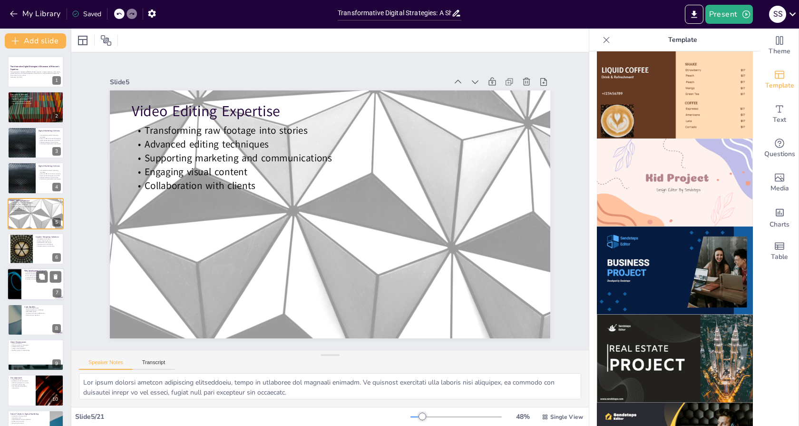
click at [42, 284] on div at bounding box center [35, 284] width 57 height 32
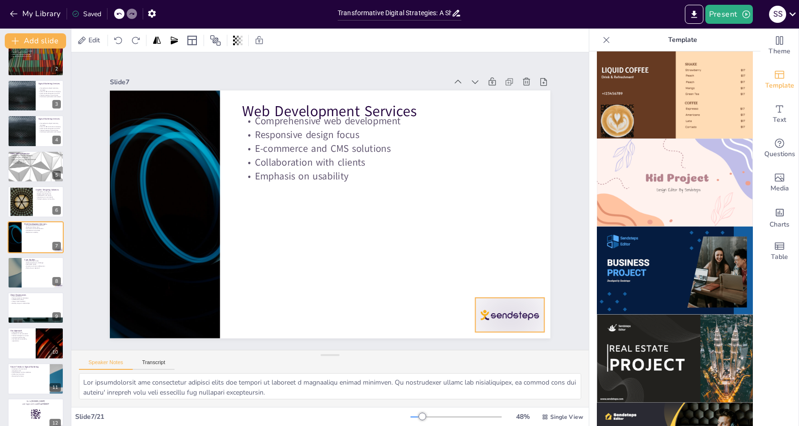
click at [504, 322] on div at bounding box center [497, 332] width 72 height 41
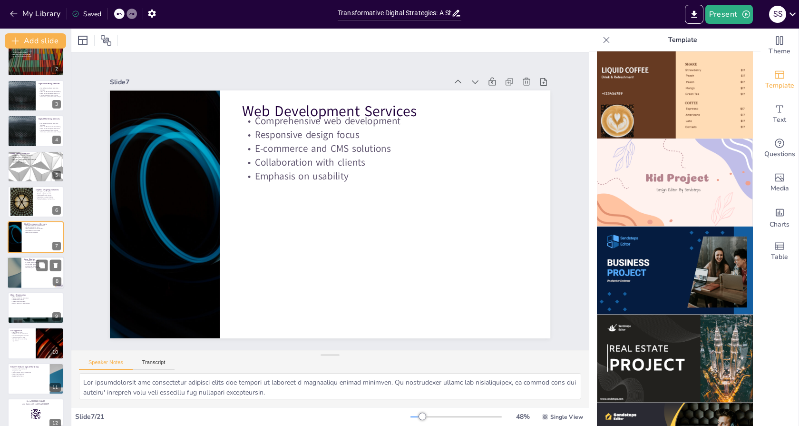
click at [35, 283] on div at bounding box center [35, 272] width 57 height 32
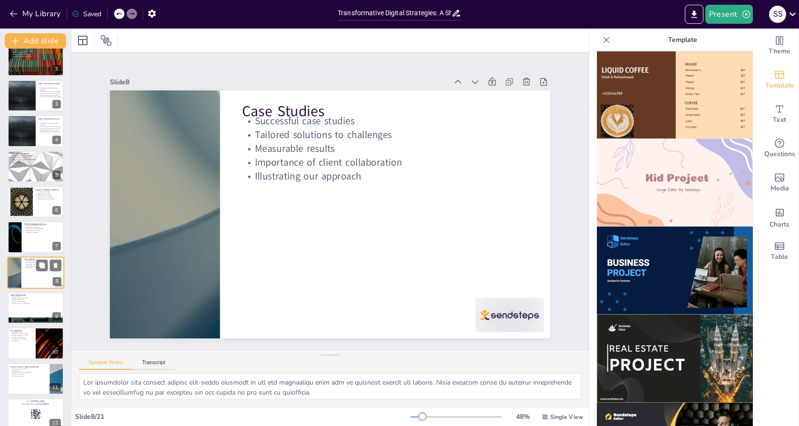
scroll to position [82, 0]
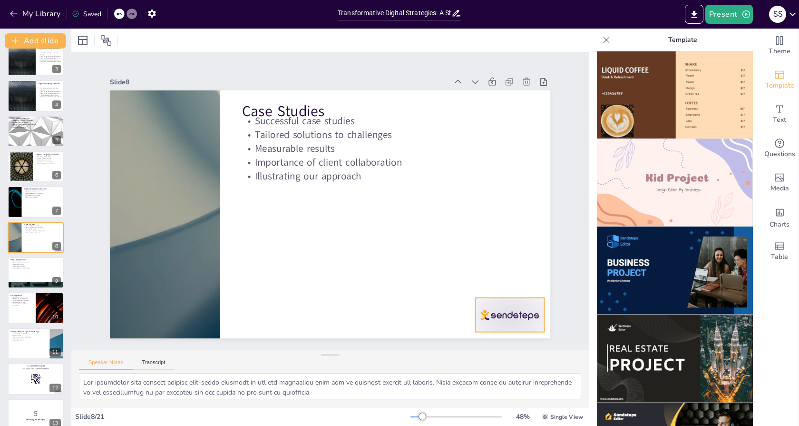
click at [158, 273] on div at bounding box center [120, 237] width 74 height 72
click at [44, 273] on div at bounding box center [35, 272] width 57 height 32
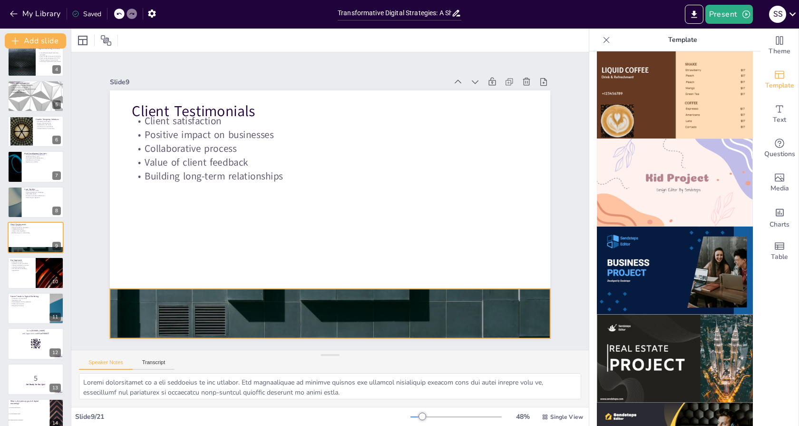
click at [392, 300] on div at bounding box center [330, 313] width 441 height 248
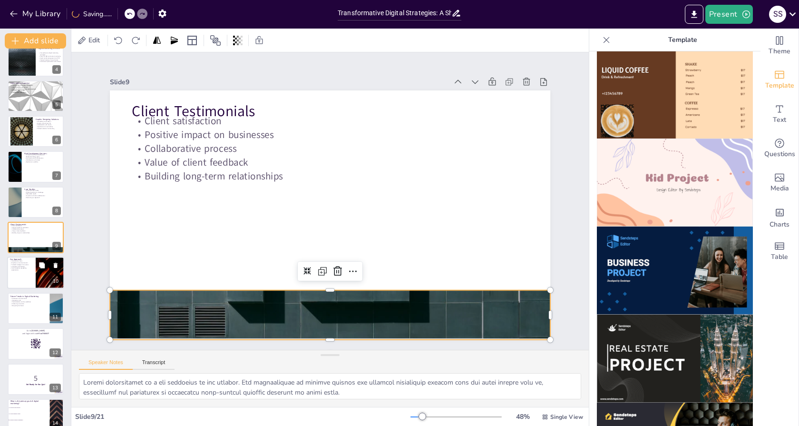
click at [33, 270] on div at bounding box center [35, 273] width 57 height 32
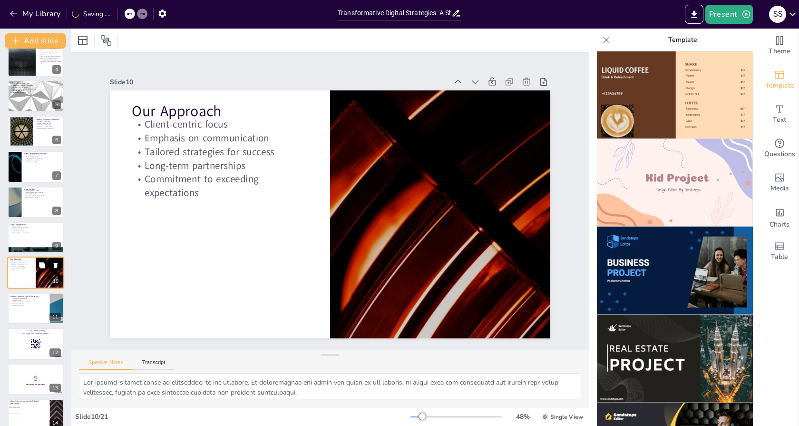
scroll to position [153, 0]
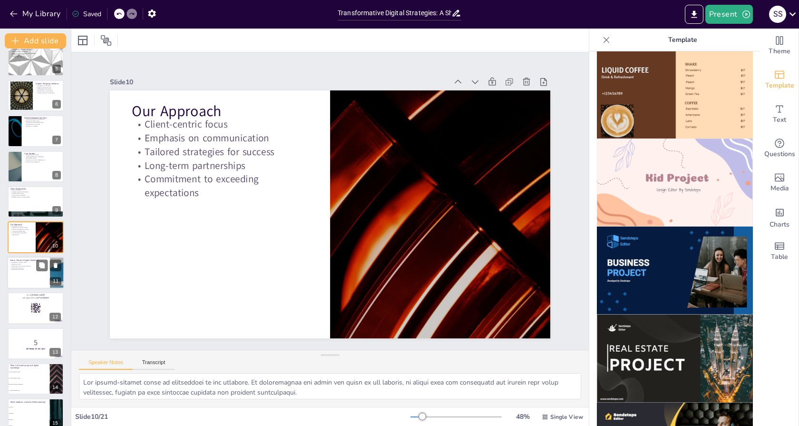
click at [22, 274] on div at bounding box center [35, 272] width 57 height 32
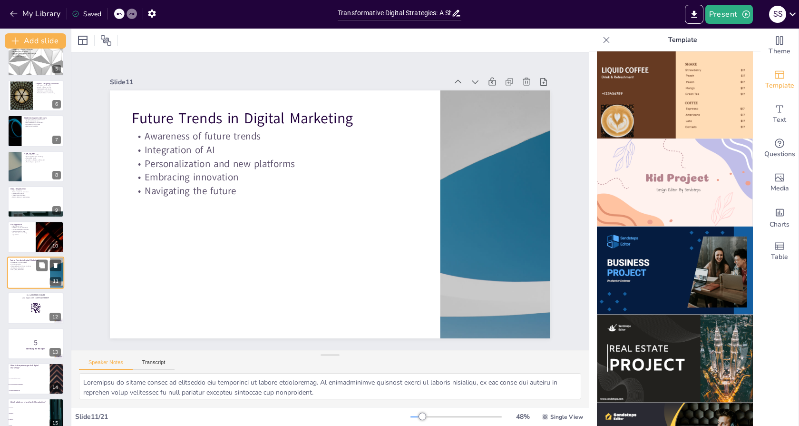
scroll to position [188, 0]
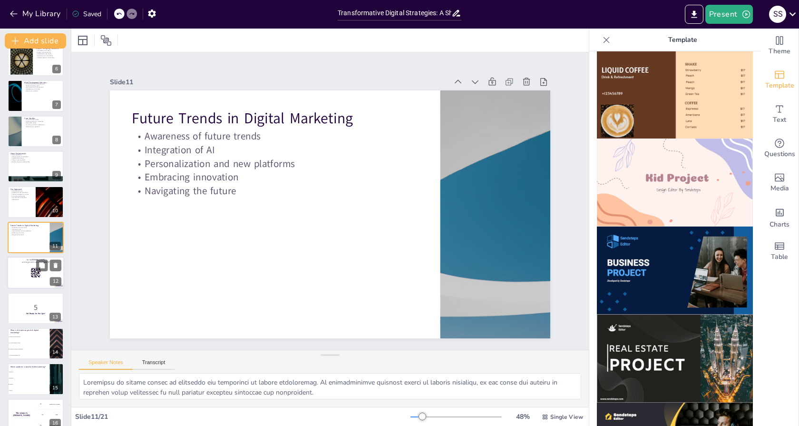
click at [26, 260] on p "Go to [DOMAIN_NAME]" at bounding box center [35, 259] width 51 height 3
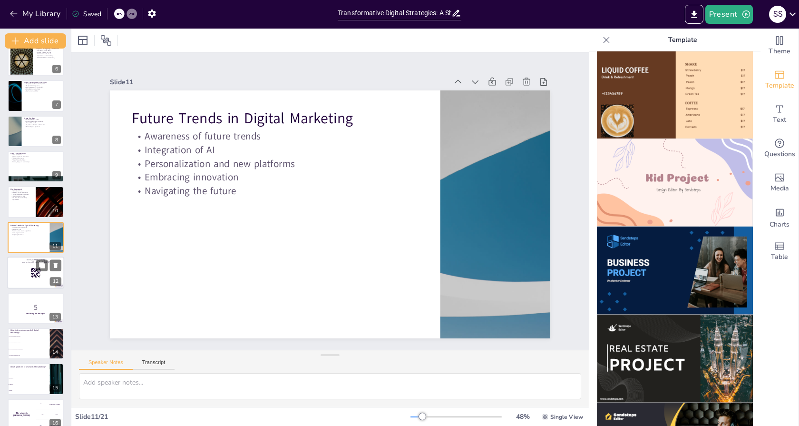
scroll to position [224, 0]
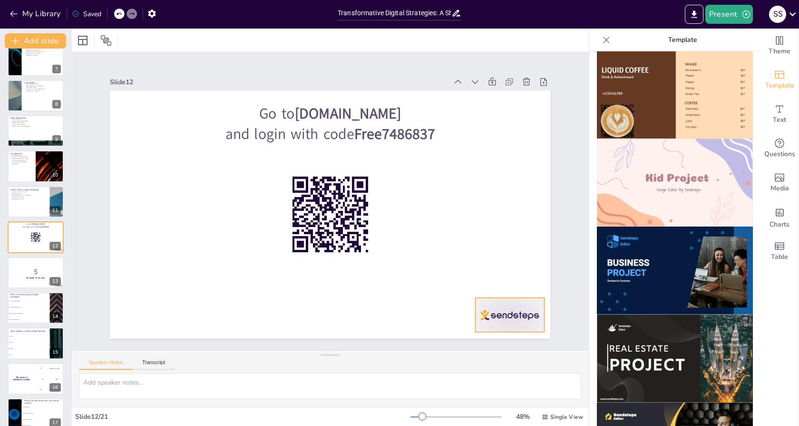
click at [491, 306] on div at bounding box center [509, 315] width 69 height 34
click at [57, 227] on icon at bounding box center [55, 229] width 7 height 7
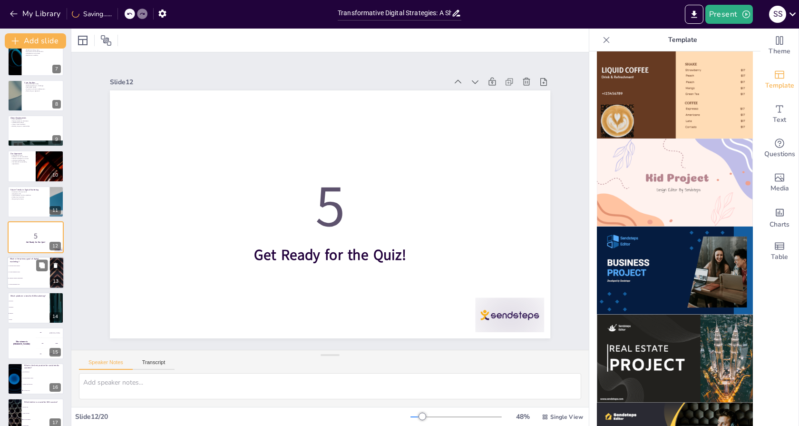
click at [33, 266] on span "To increase brand visibility" at bounding box center [29, 265] width 41 height 1
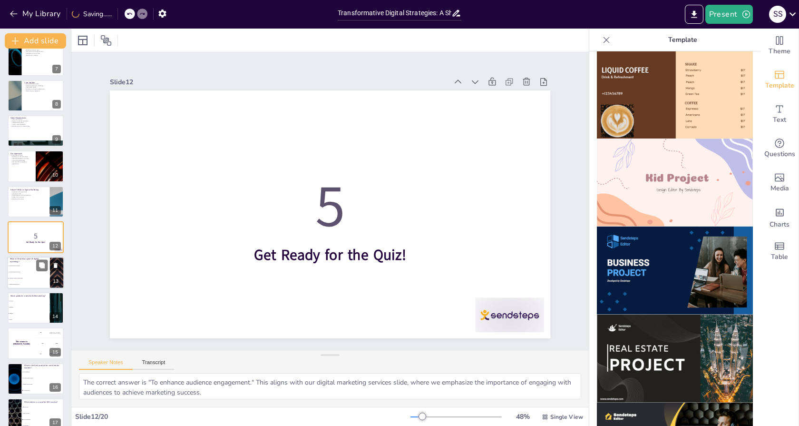
scroll to position [259, 0]
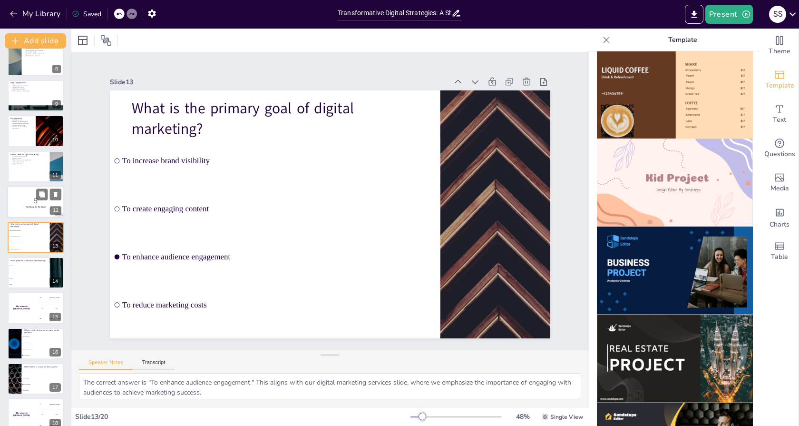
click at [25, 203] on p "5" at bounding box center [35, 201] width 51 height 10
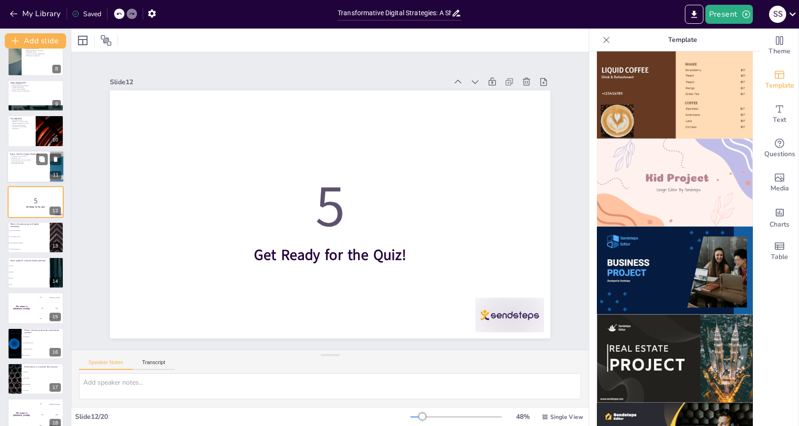
scroll to position [224, 0]
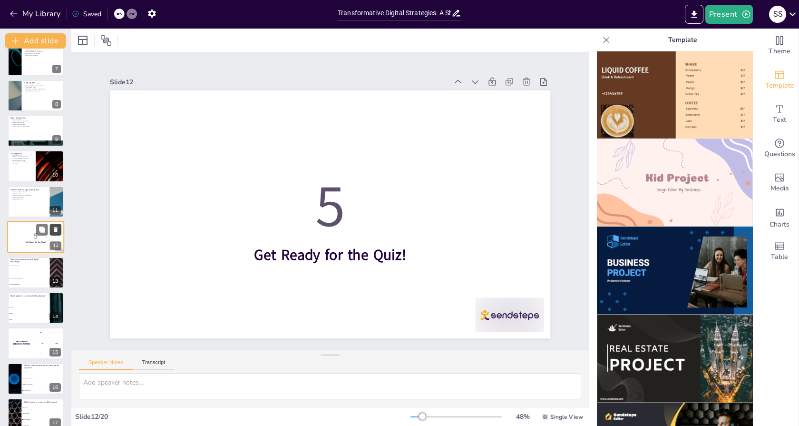
click at [59, 228] on icon at bounding box center [55, 229] width 7 height 7
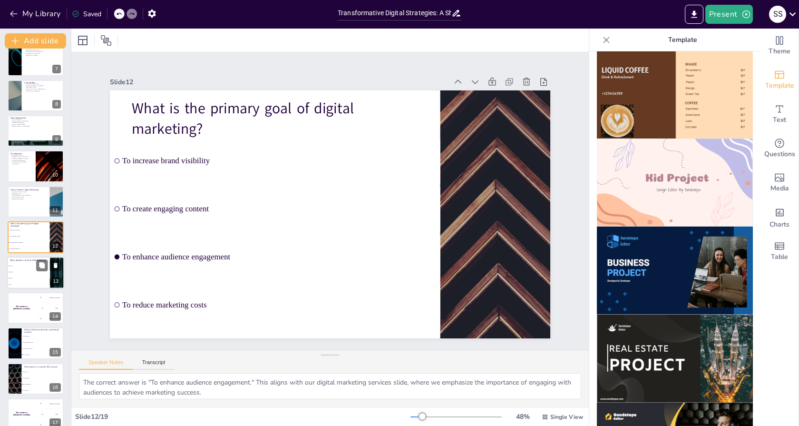
click at [28, 272] on span "Instagram" at bounding box center [29, 271] width 41 height 1
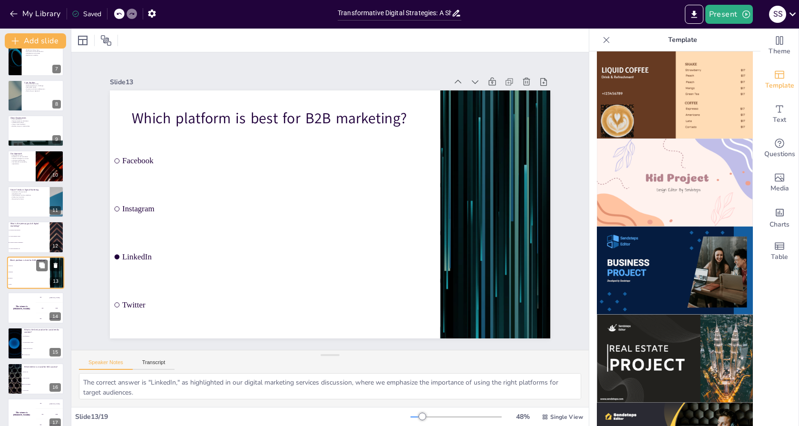
scroll to position [259, 0]
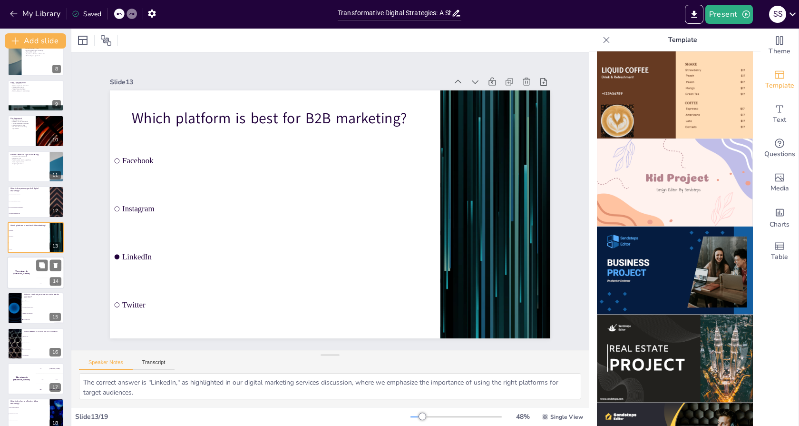
click at [29, 272] on h4 "The winner is [PERSON_NAME]" at bounding box center [21, 272] width 29 height 5
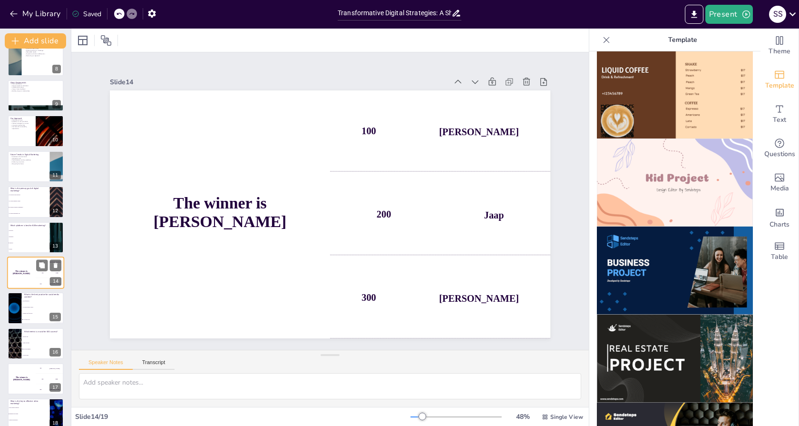
scroll to position [295, 0]
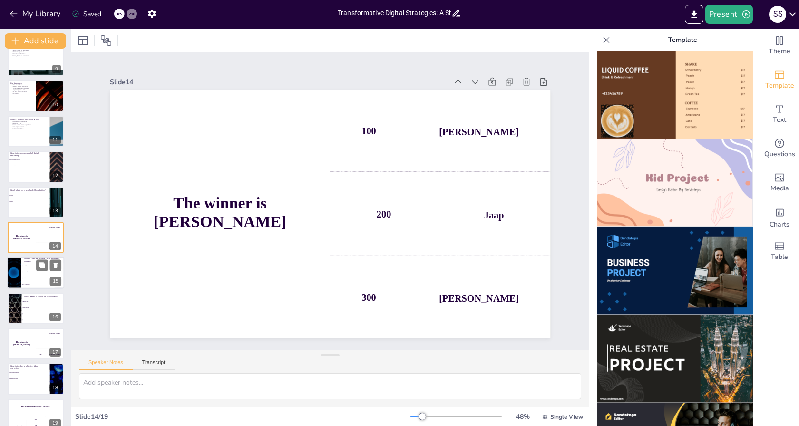
click at [27, 275] on li "Use high-quality visuals" at bounding box center [42, 272] width 43 height 6
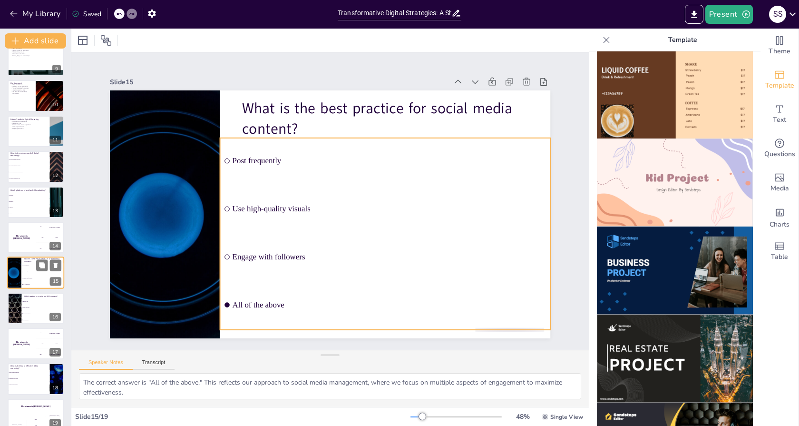
scroll to position [306, 0]
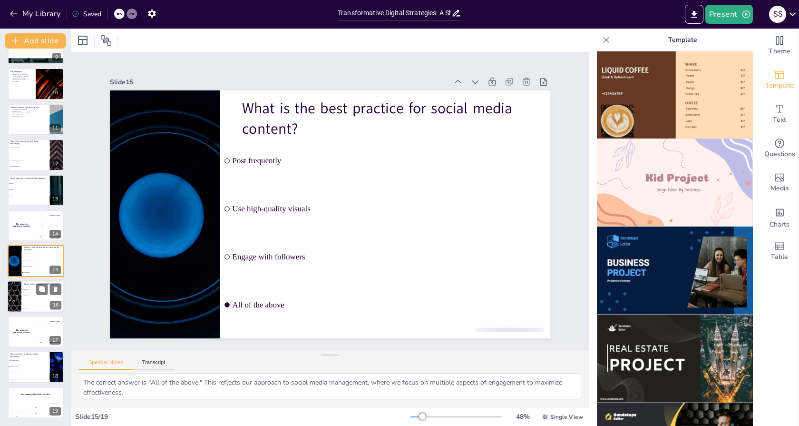
click at [30, 304] on li "Keyword ranking" at bounding box center [42, 302] width 43 height 6
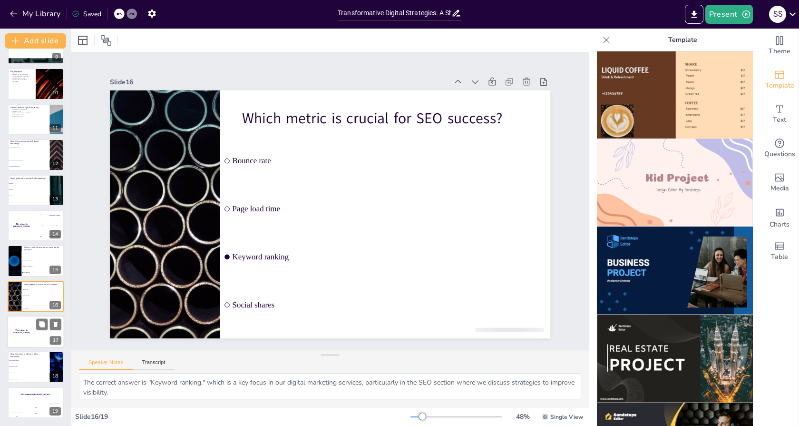
click at [32, 325] on div "The winner is [PERSON_NAME]" at bounding box center [21, 331] width 29 height 32
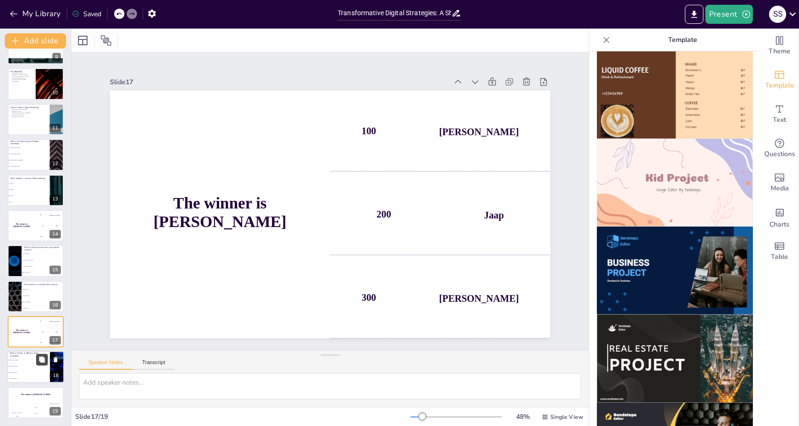
click at [37, 359] on button at bounding box center [41, 359] width 11 height 11
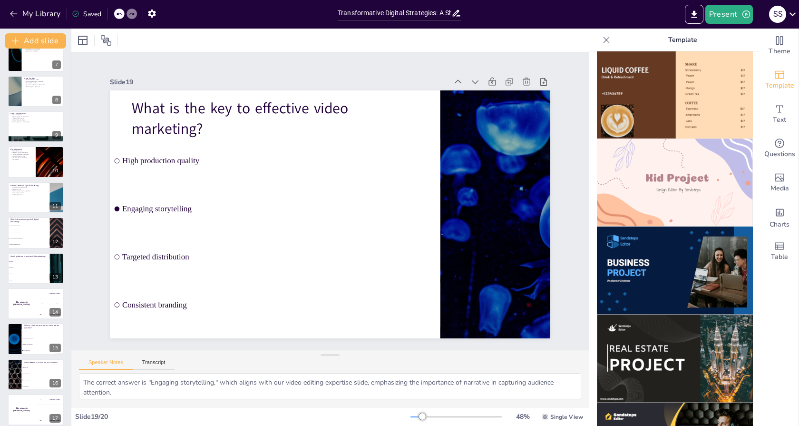
scroll to position [236, 0]
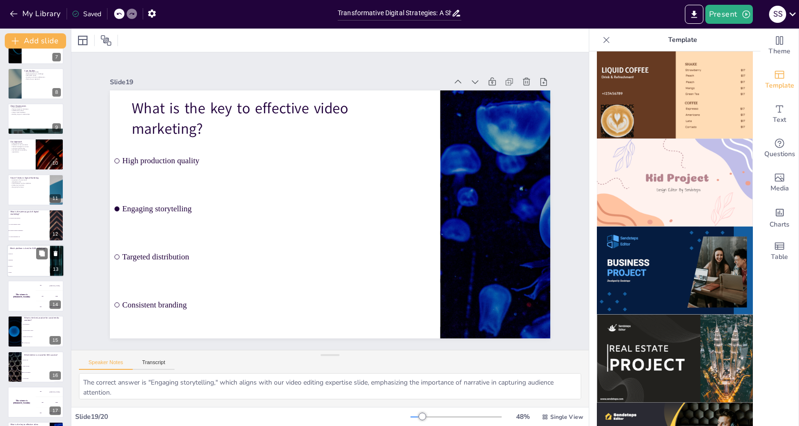
click at [29, 270] on li "Twitter" at bounding box center [28, 272] width 43 height 6
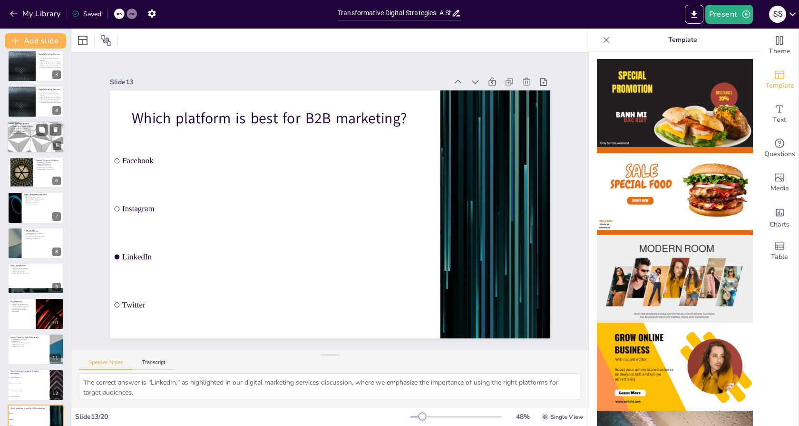
scroll to position [0, 0]
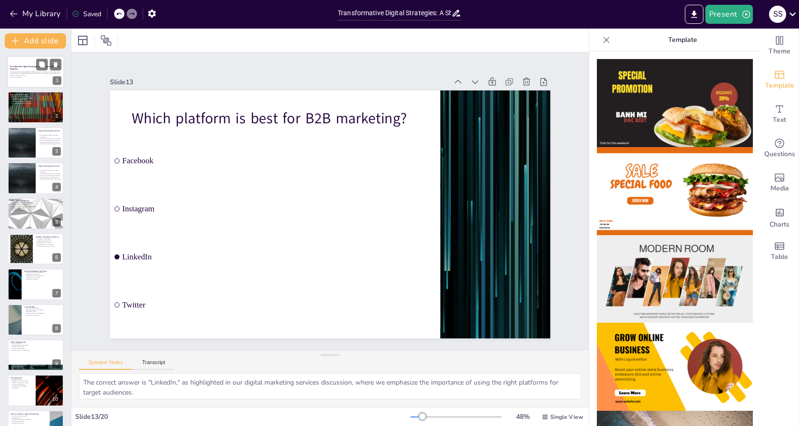
click at [22, 78] on div "This presentation highlights [PERSON_NAME]'s expertise in digital marketing, vi…" at bounding box center [35, 74] width 51 height 8
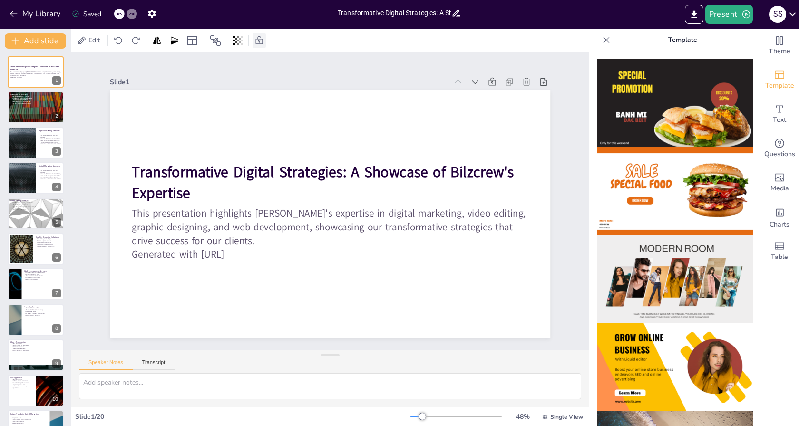
click at [261, 42] on icon at bounding box center [260, 41] width 10 height 10
click at [127, 42] on icon at bounding box center [129, 41] width 10 height 10
click at [197, 75] on div "Slide 1" at bounding box center [330, 81] width 441 height 13
